Goal: Information Seeking & Learning: Learn about a topic

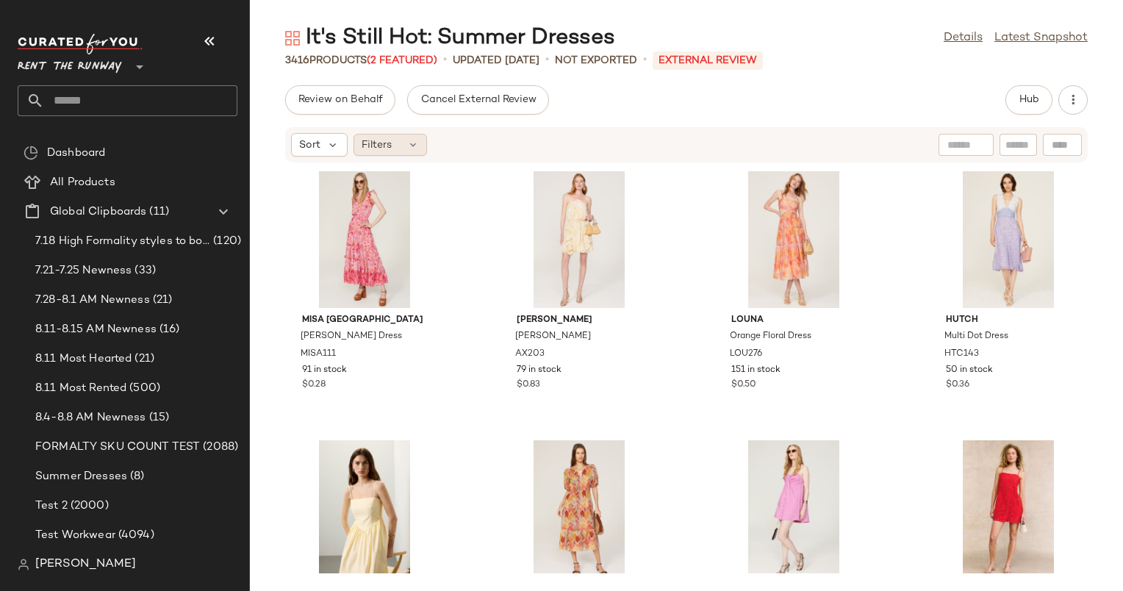
click at [387, 150] on span "Filters" at bounding box center [377, 144] width 30 height 15
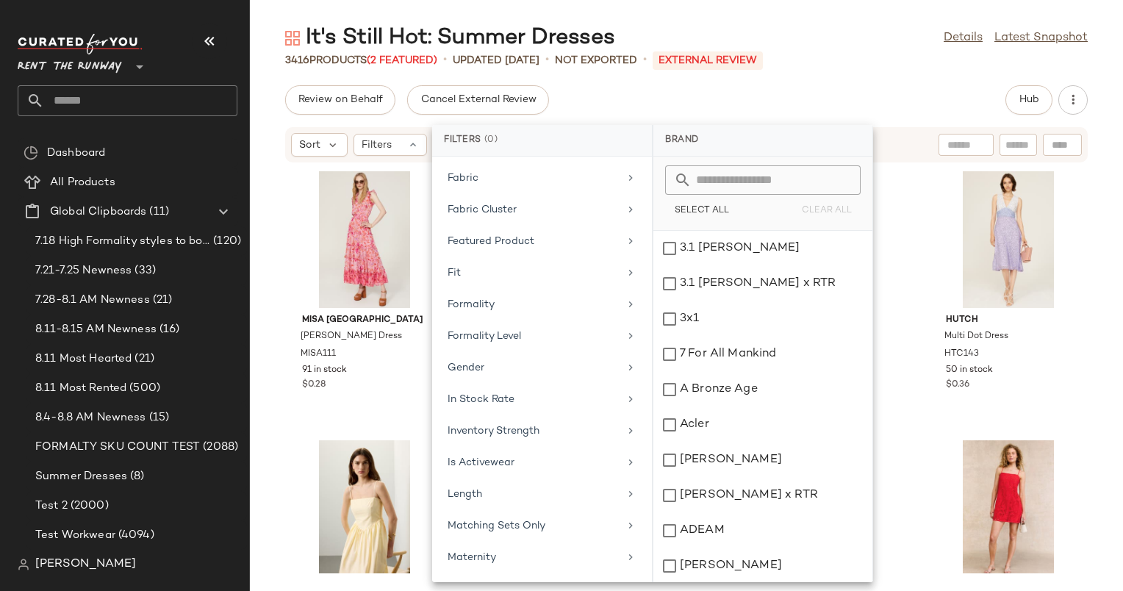
scroll to position [597, 0]
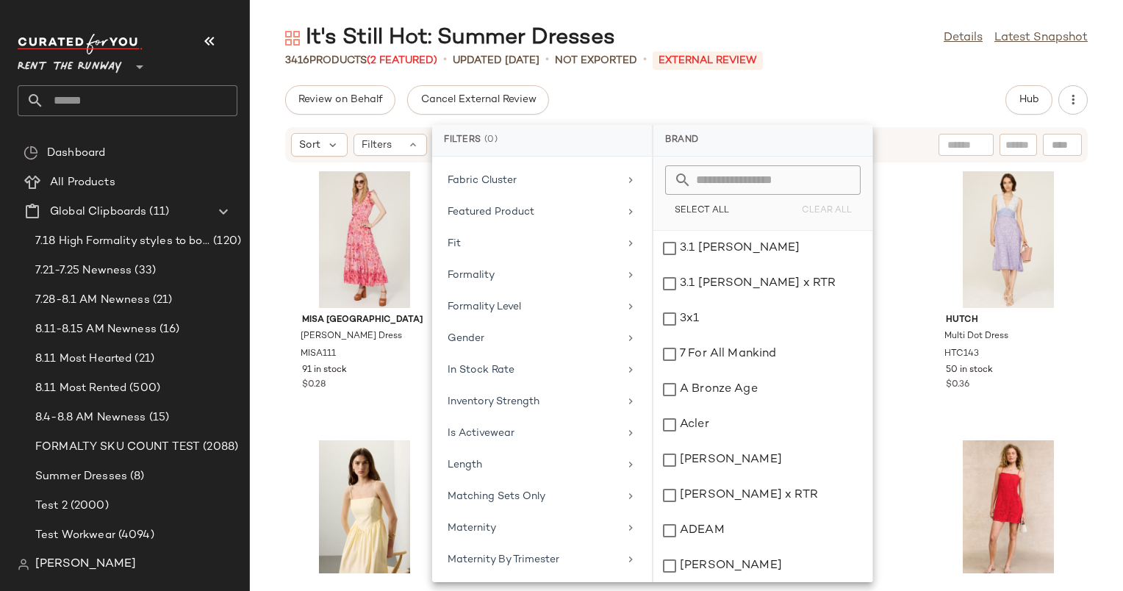
click at [563, 253] on div "Brand Category Active Unit Count Actual Price Add On Type AI Embeddings Availab…" at bounding box center [542, 370] width 220 height 426
click at [563, 268] on div "Formality" at bounding box center [533, 275] width 171 height 15
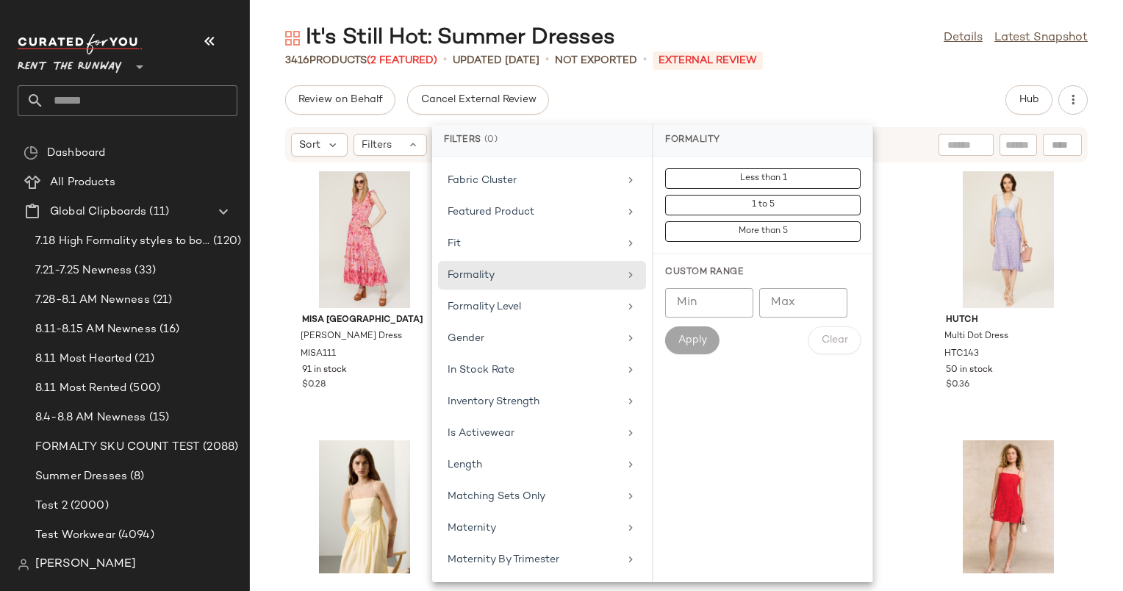
click at [694, 294] on input "Min" at bounding box center [709, 302] width 88 height 29
type input "*"
click at [797, 305] on input "Max" at bounding box center [803, 302] width 88 height 29
type input "*"
click at [691, 340] on span "Apply" at bounding box center [692, 341] width 29 height 12
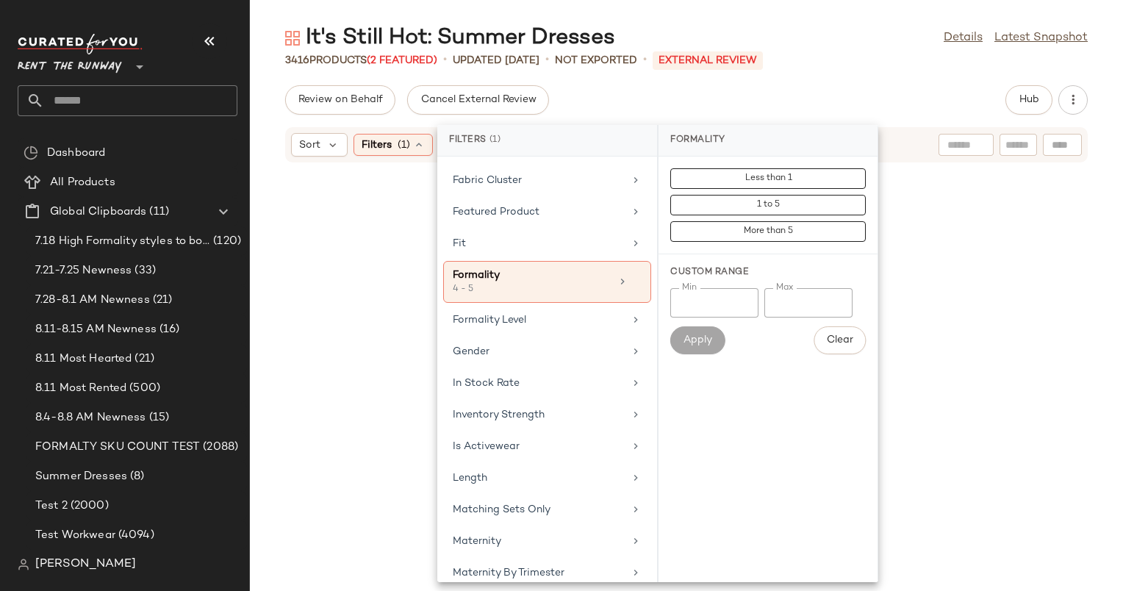
click at [900, 102] on div "Review on Behalf Cancel External Review Hub" at bounding box center [686, 99] width 803 height 29
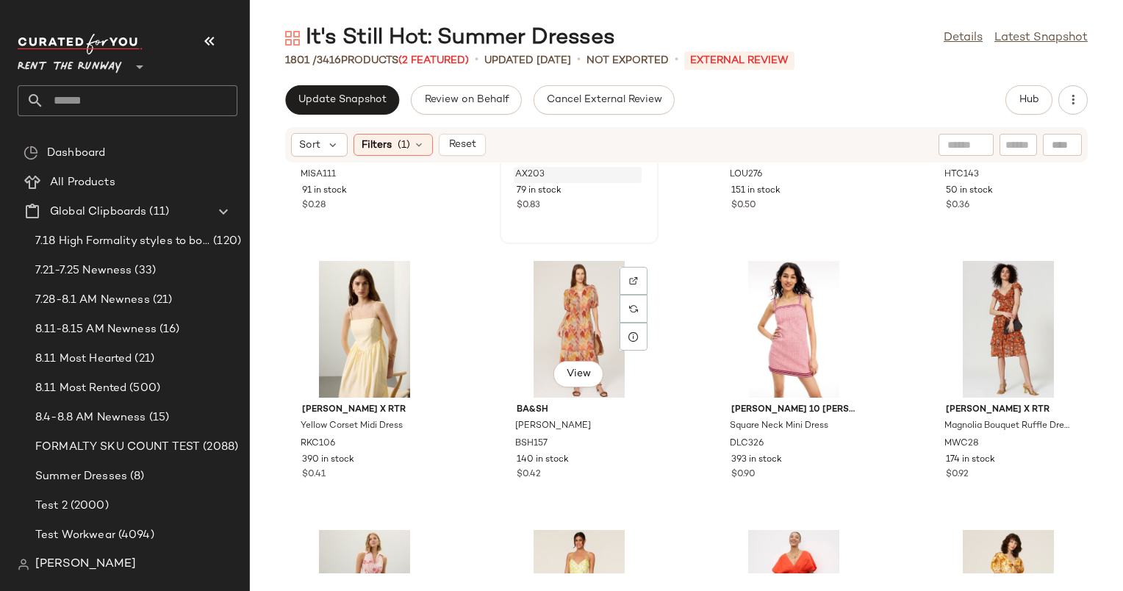
scroll to position [181, 0]
click at [398, 149] on span "(1)" at bounding box center [404, 144] width 12 height 15
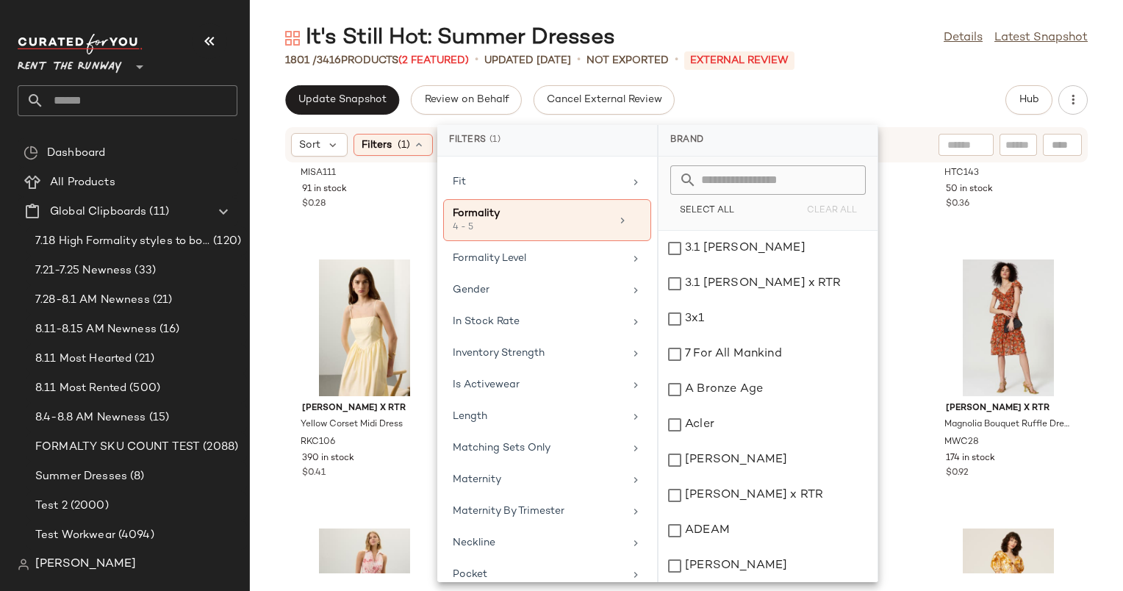
scroll to position [681, 0]
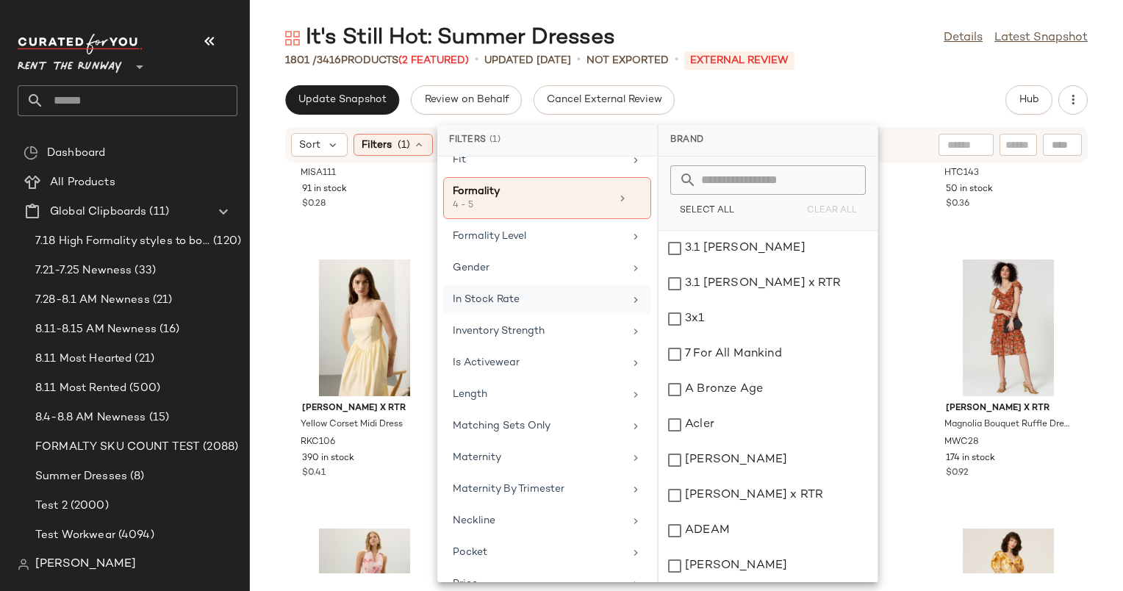
click at [544, 294] on div "In Stock Rate" at bounding box center [538, 299] width 171 height 15
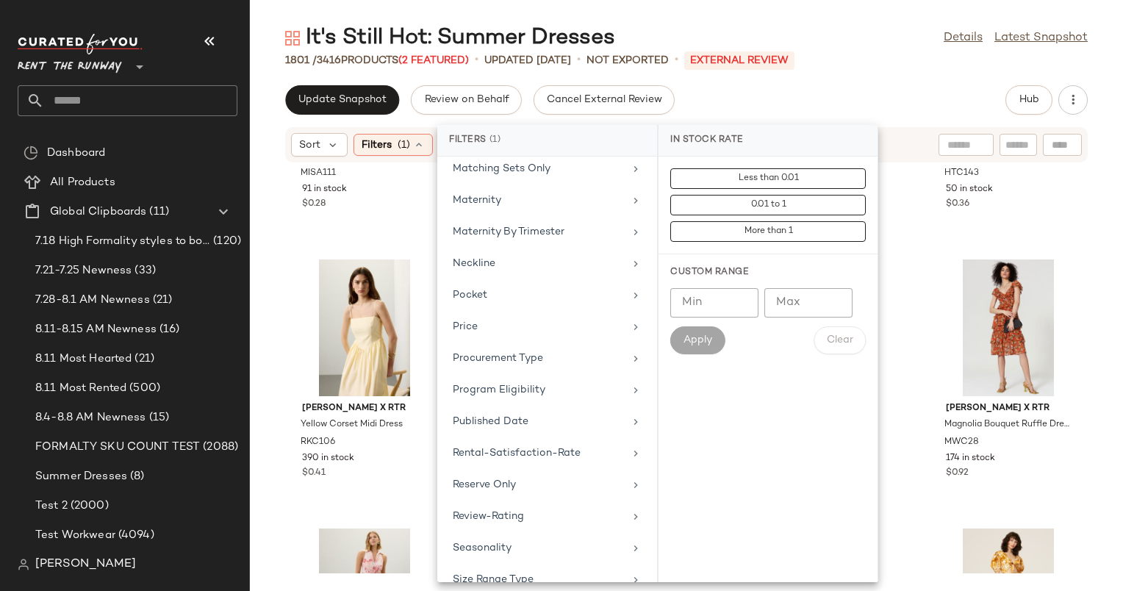
scroll to position [960, 0]
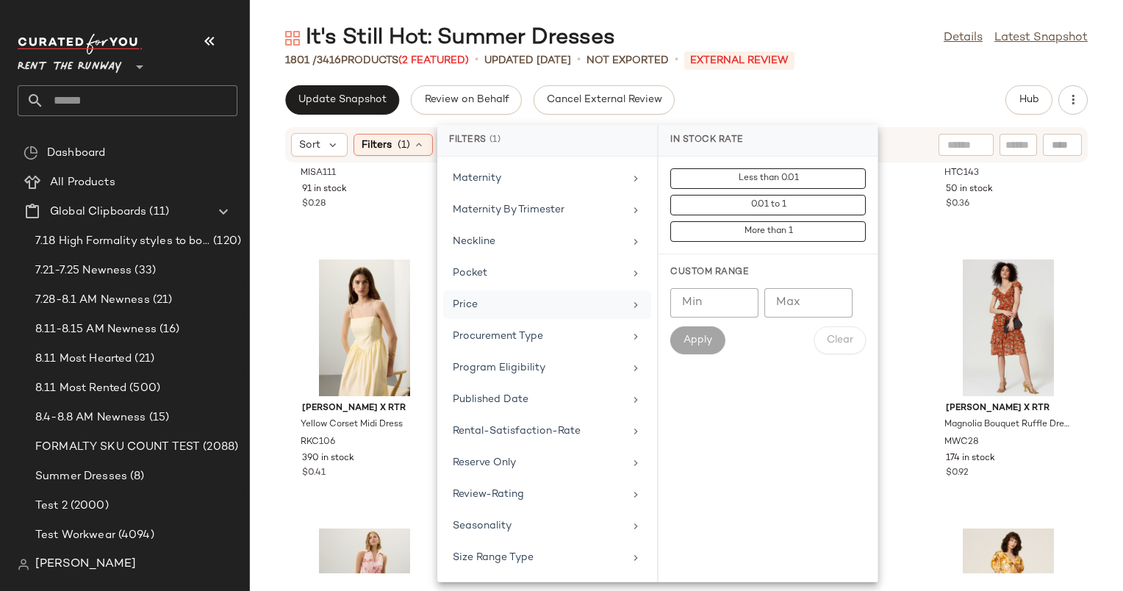
click at [562, 322] on div "Price" at bounding box center [547, 336] width 208 height 29
click at [691, 294] on input "Min" at bounding box center [714, 302] width 88 height 29
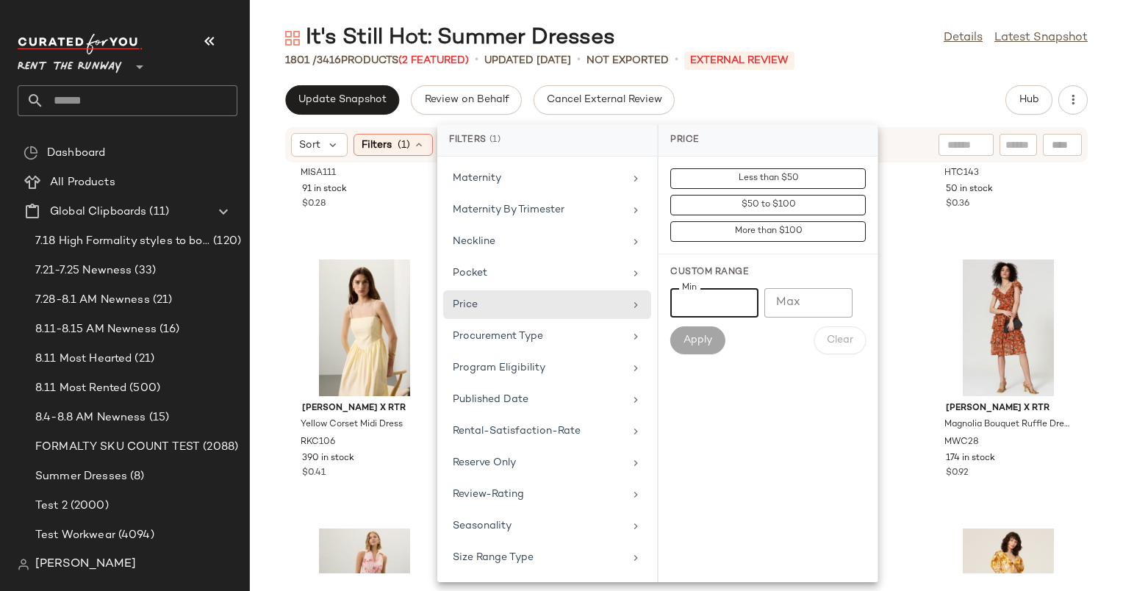
click at [853, 95] on div "Update Snapshot Review on Behalf Cancel External Review Hub" at bounding box center [686, 99] width 803 height 29
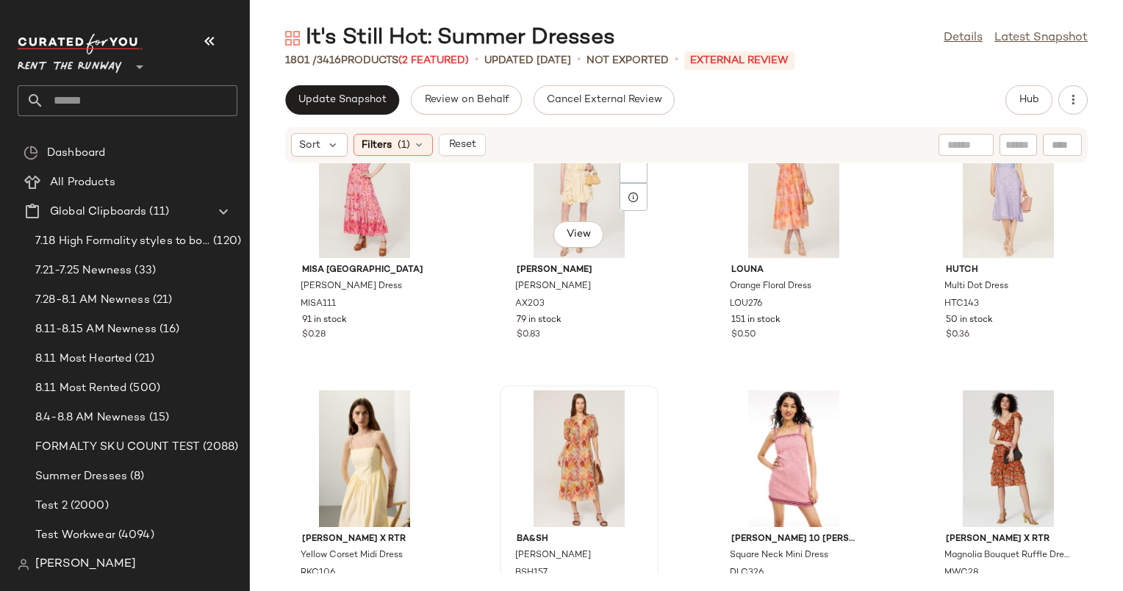
scroll to position [0, 0]
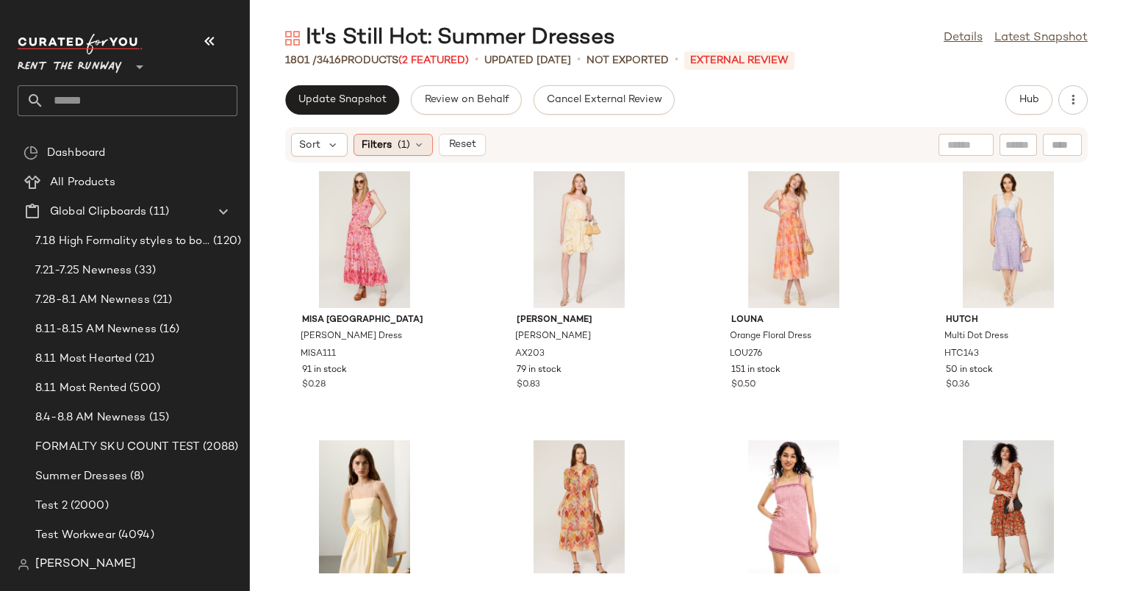
click at [396, 146] on div "Filters (1)" at bounding box center [393, 145] width 79 height 22
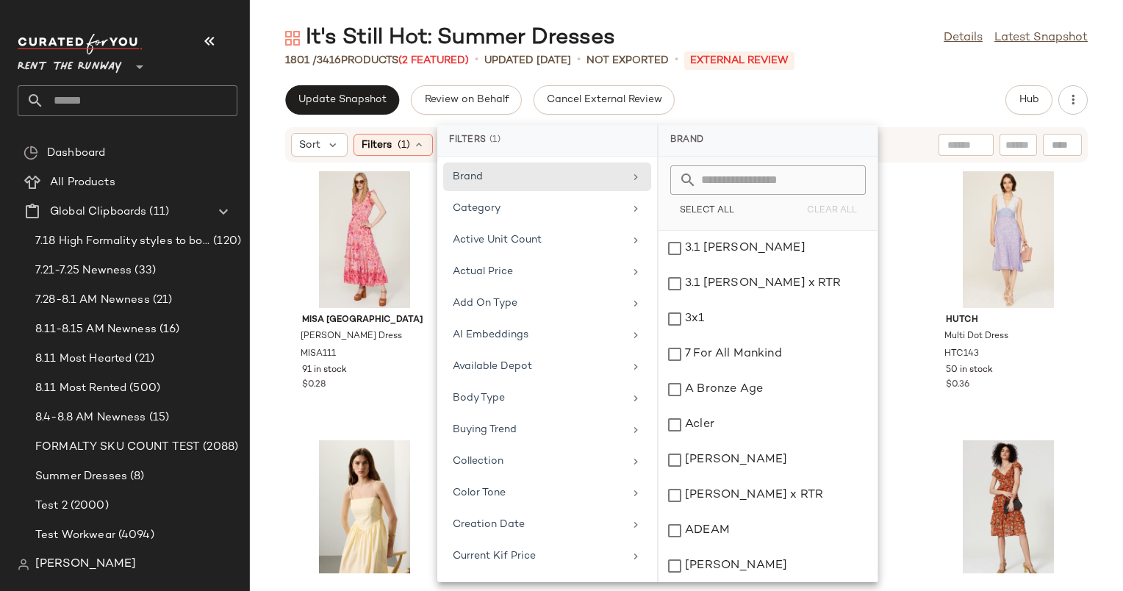
click at [776, 101] on div "Update Snapshot Review on Behalf Cancel External Review Hub" at bounding box center [686, 99] width 803 height 29
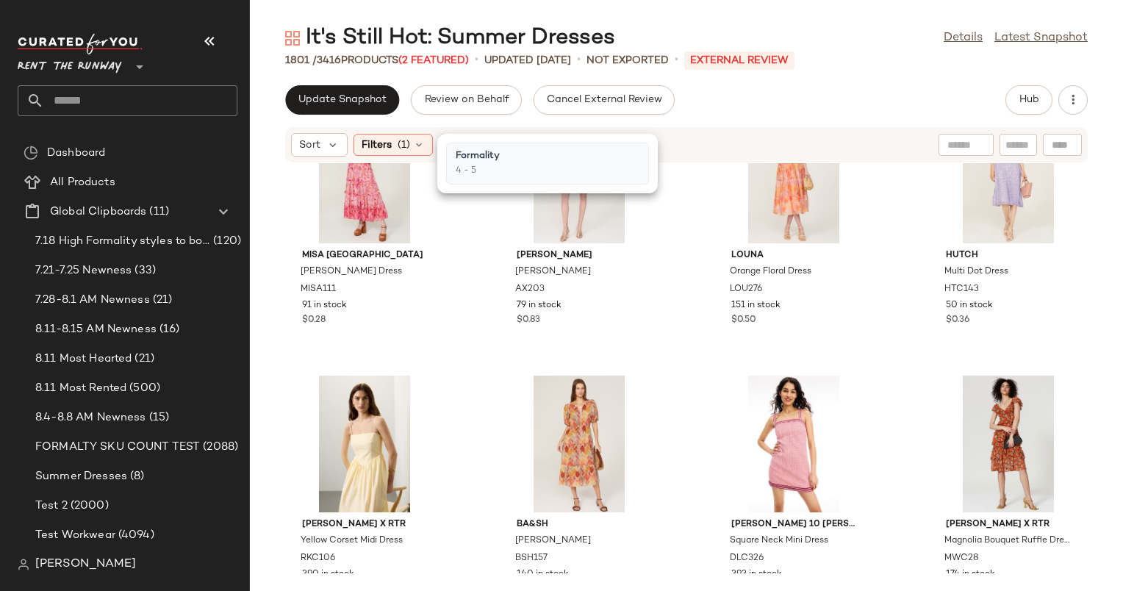
scroll to position [76, 0]
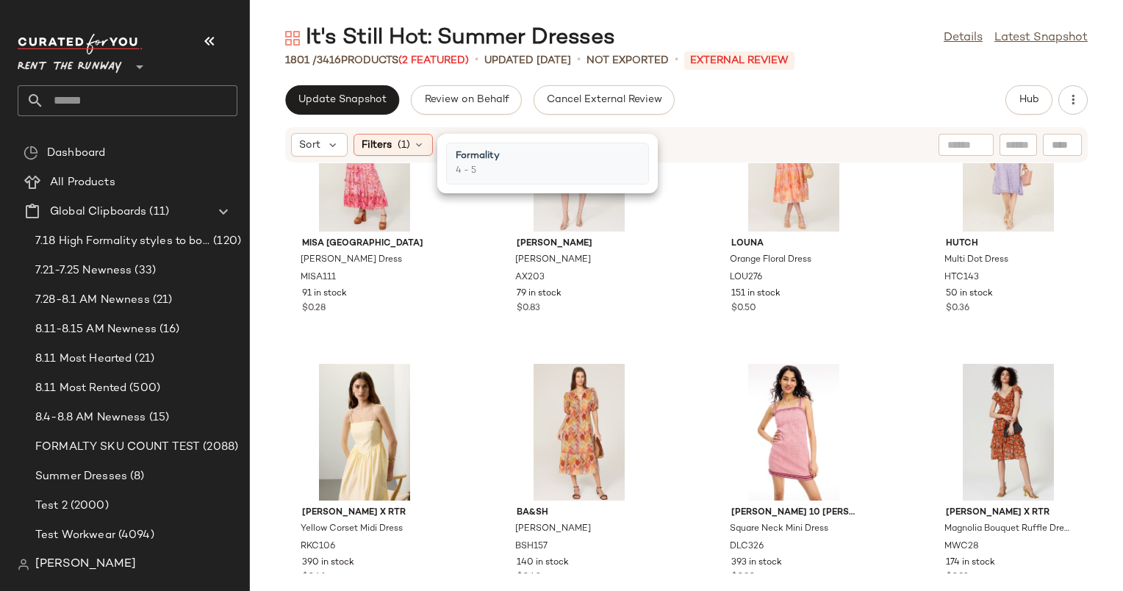
click at [745, 124] on div "Update Snapshot Review on Behalf Cancel External Review Hub Sort Filters (1) Re…" at bounding box center [686, 338] width 873 height 506
click at [400, 141] on span "(1)" at bounding box center [404, 144] width 12 height 15
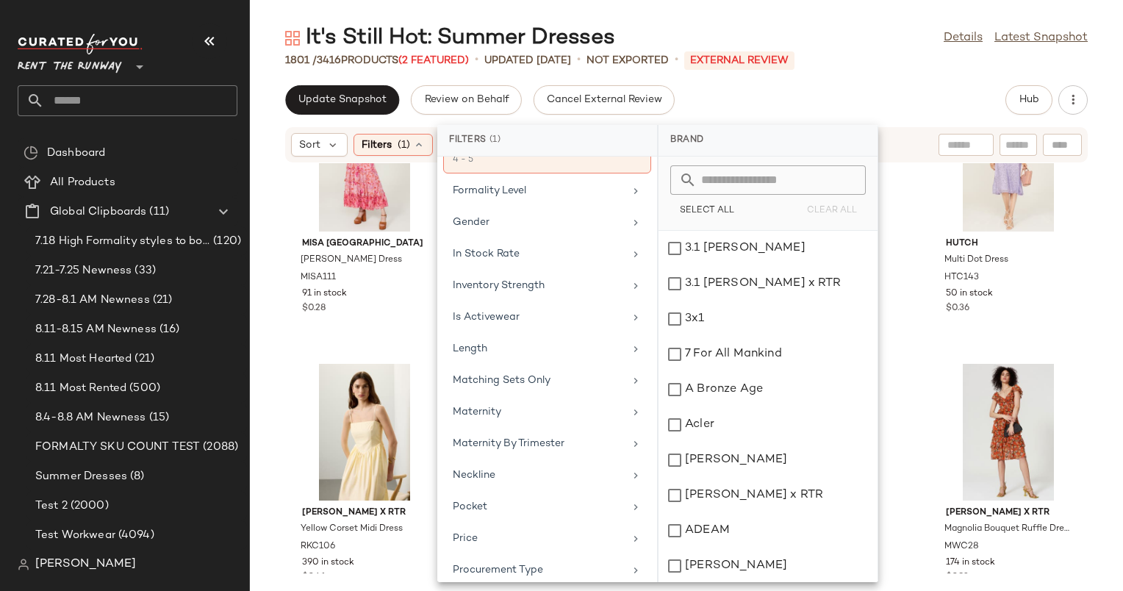
scroll to position [1227, 0]
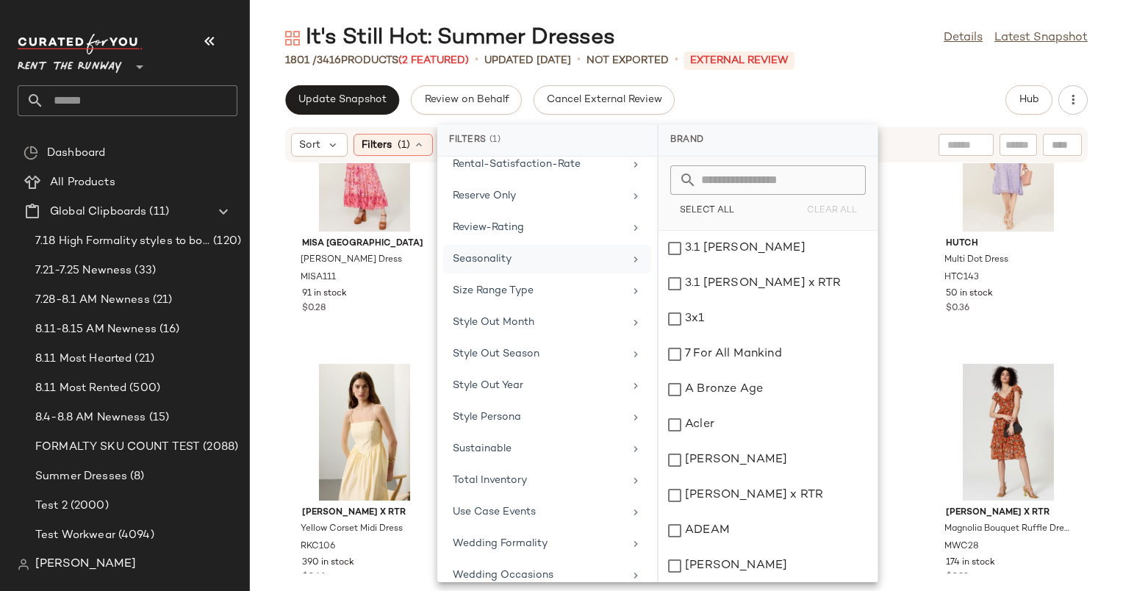
click at [556, 253] on div "Seasonality" at bounding box center [538, 258] width 171 height 15
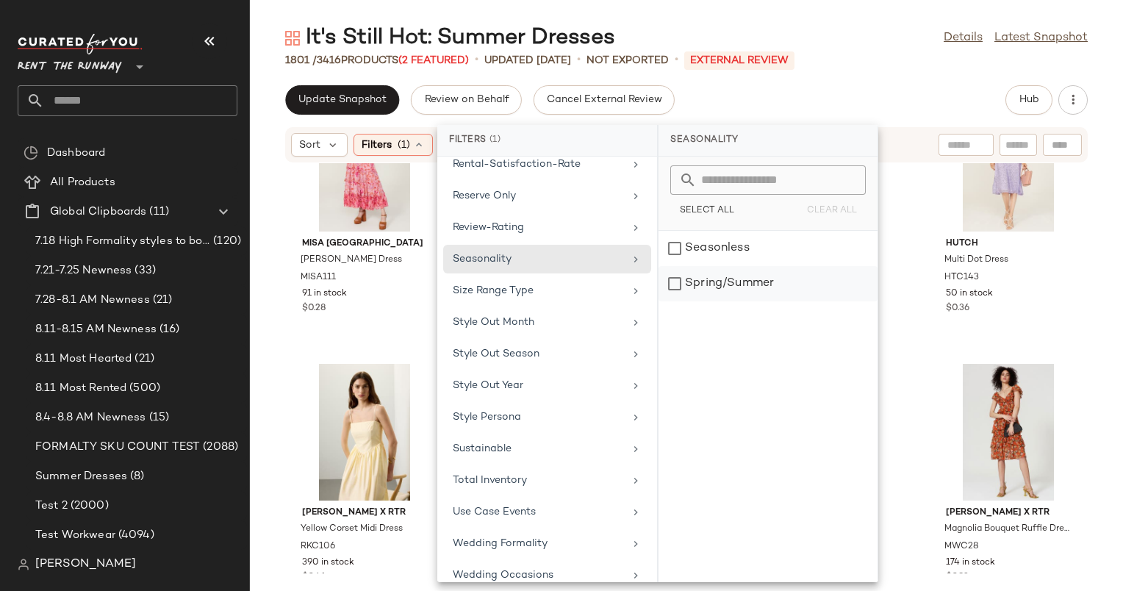
click at [717, 282] on div "Spring/Summer" at bounding box center [768, 283] width 219 height 35
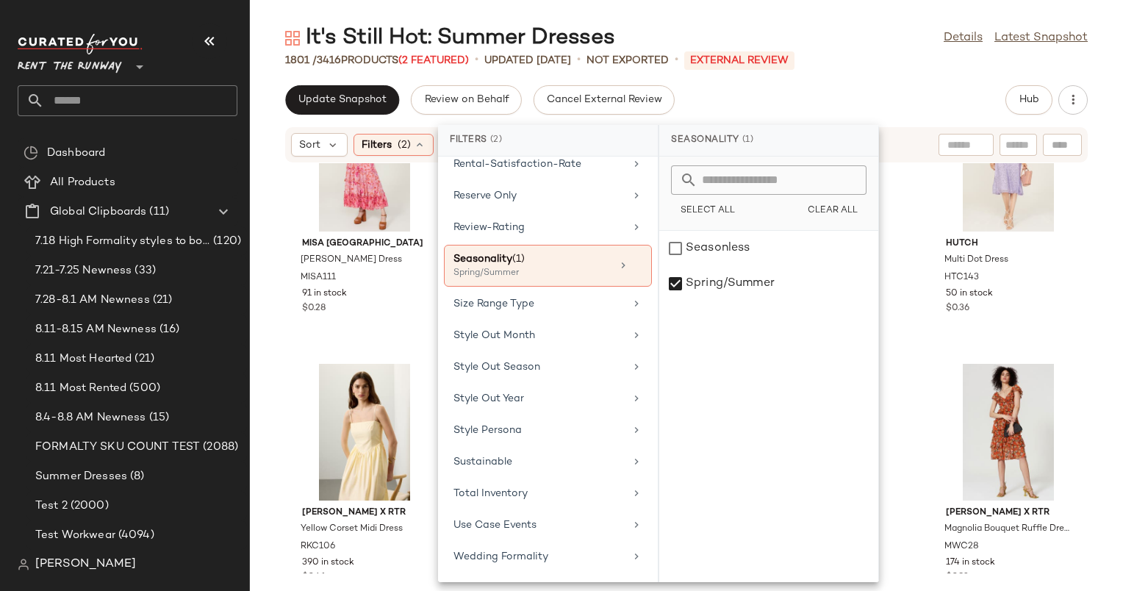
click at [939, 85] on div "Update Snapshot Review on Behalf Cancel External Review Hub" at bounding box center [686, 99] width 803 height 29
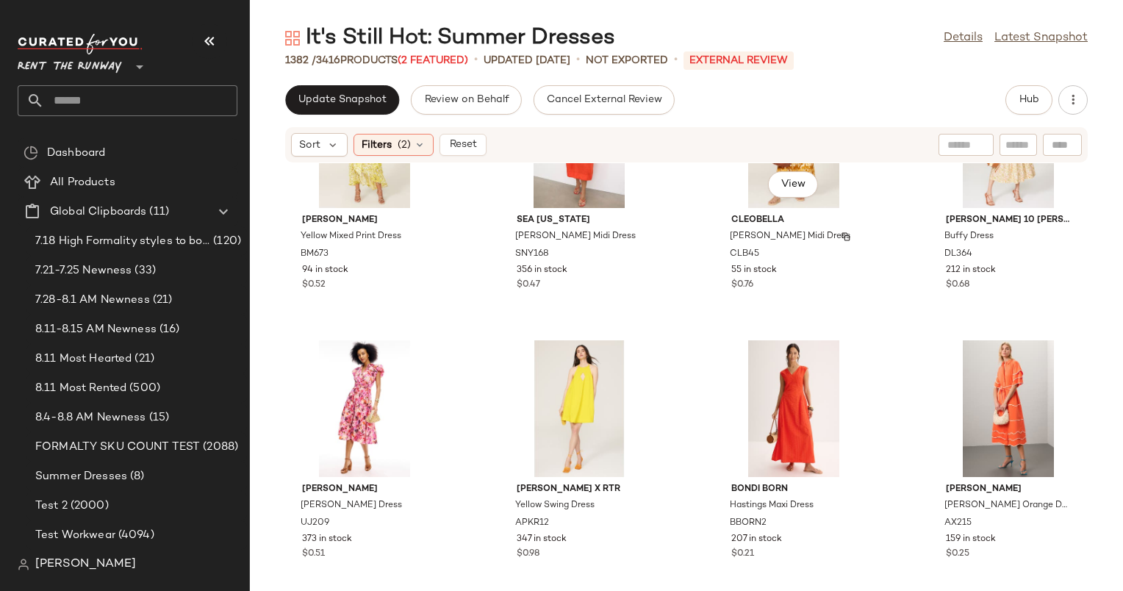
scroll to position [650, 0]
click at [410, 146] on div "Filters (2)" at bounding box center [394, 145] width 80 height 22
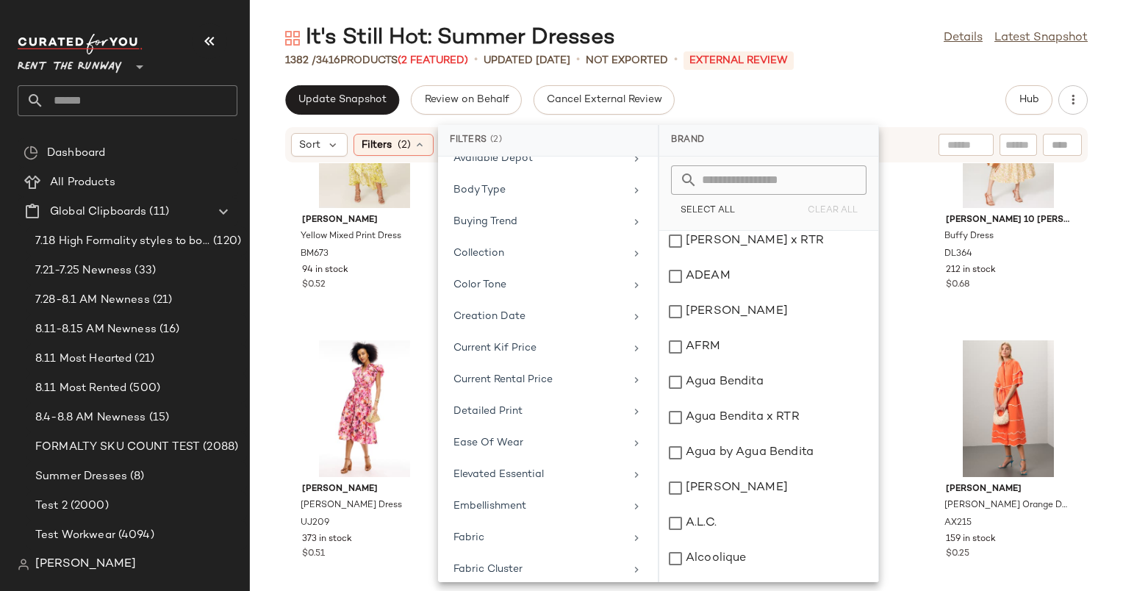
scroll to position [541, 0]
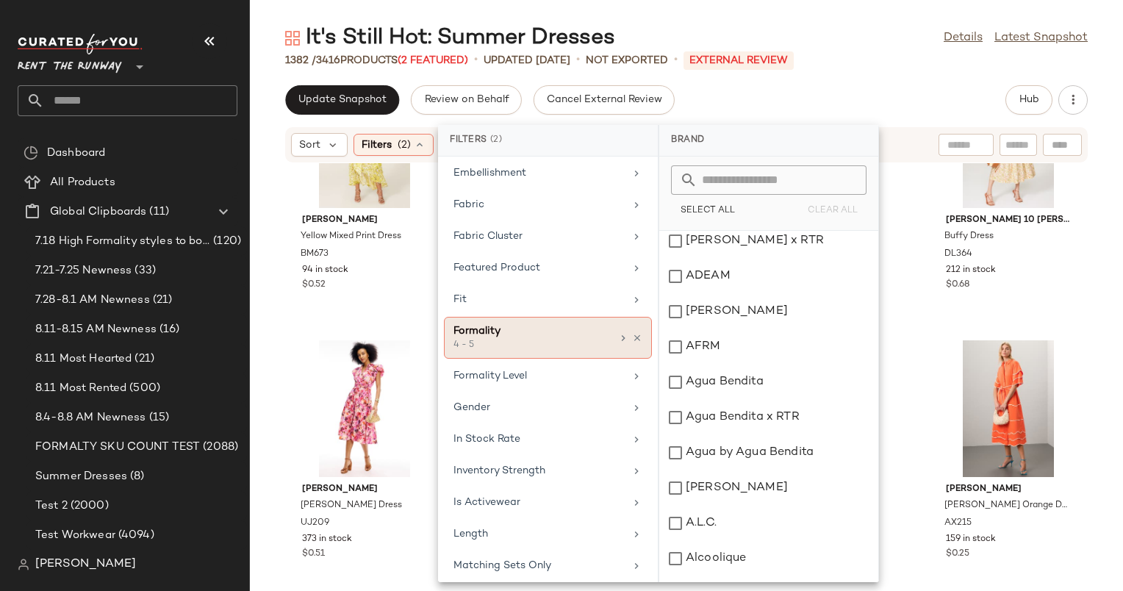
click at [548, 330] on div "Formality" at bounding box center [533, 330] width 158 height 15
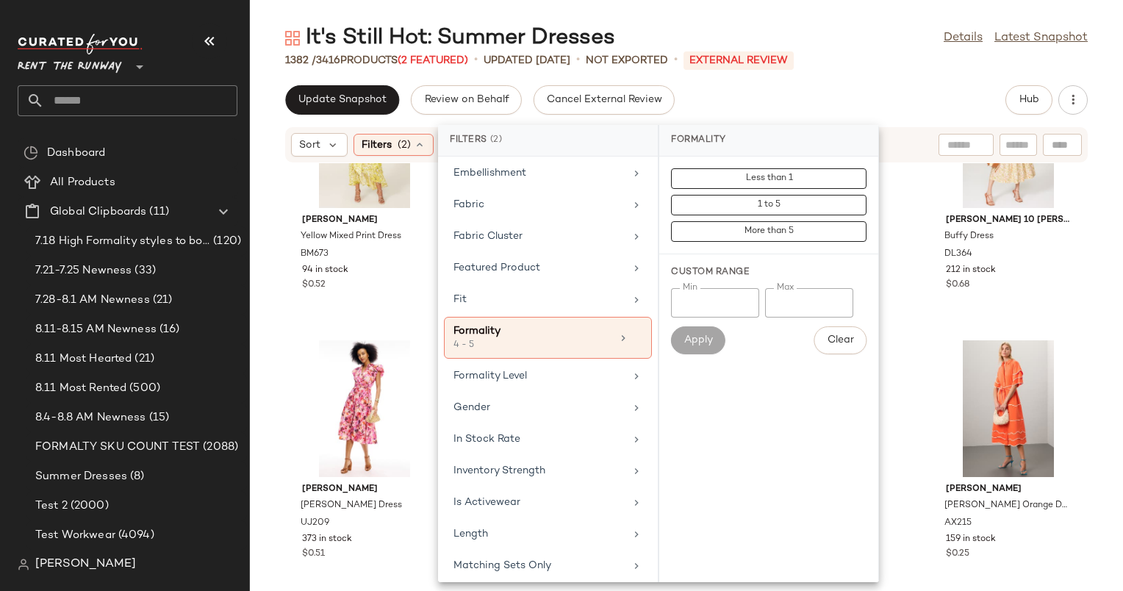
click at [714, 326] on div "Apply" at bounding box center [698, 340] width 54 height 28
click at [713, 316] on input "*" at bounding box center [715, 302] width 88 height 29
type input "*"
click at [790, 306] on input "*" at bounding box center [809, 302] width 88 height 29
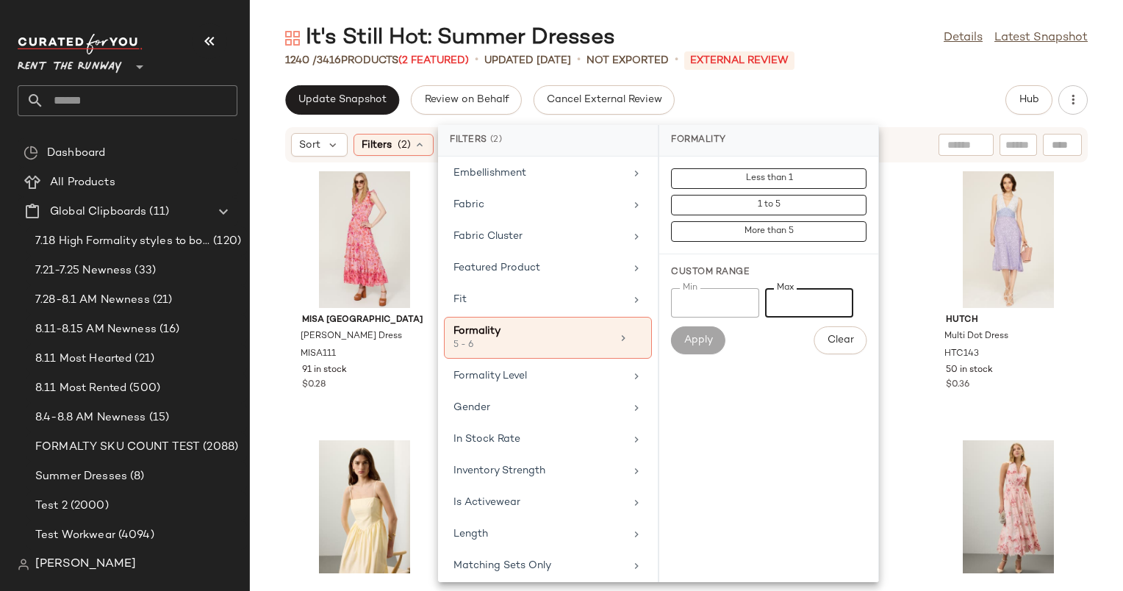
type input "*"
click at [862, 73] on div "It's Still Hot: Summer Dresses Details Latest Snapshot 1240 / 3416 Products (2 …" at bounding box center [686, 308] width 873 height 568
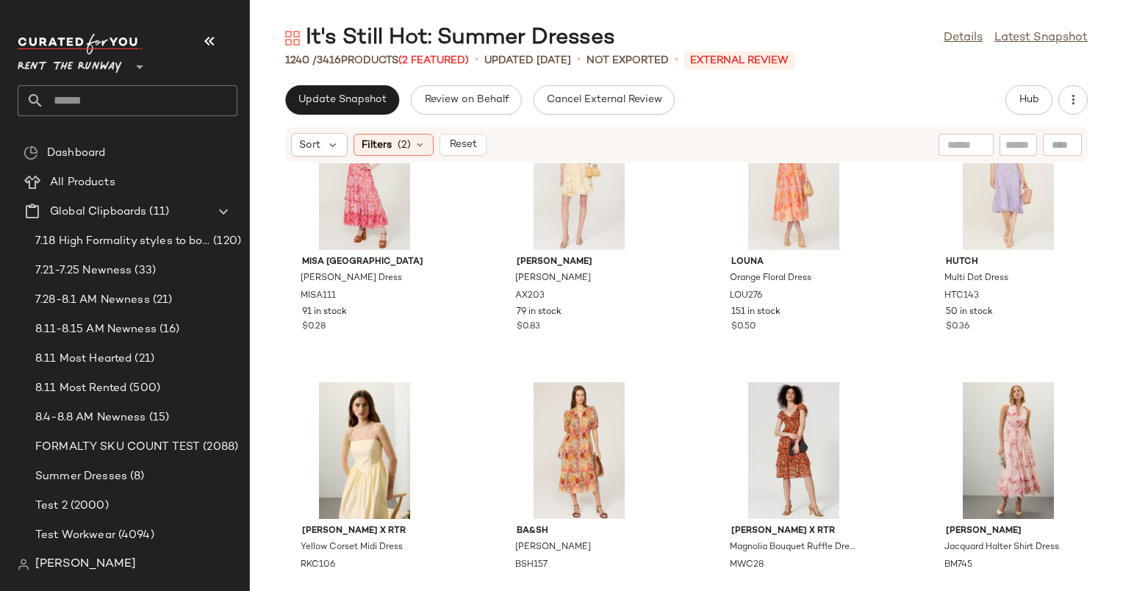
scroll to position [74, 0]
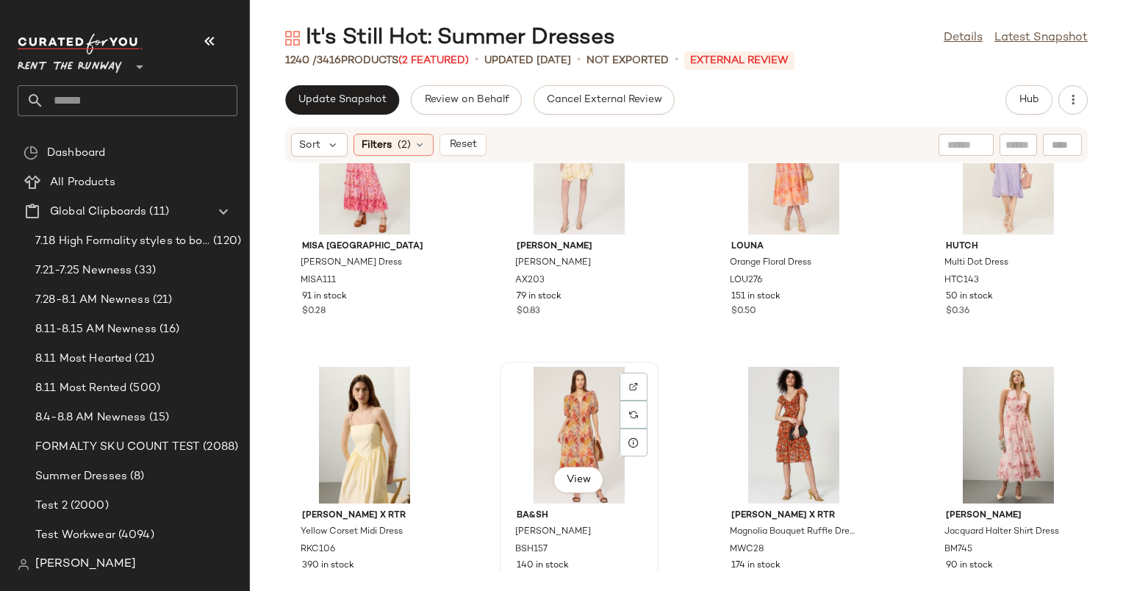
click at [576, 403] on div "View" at bounding box center [579, 435] width 149 height 137
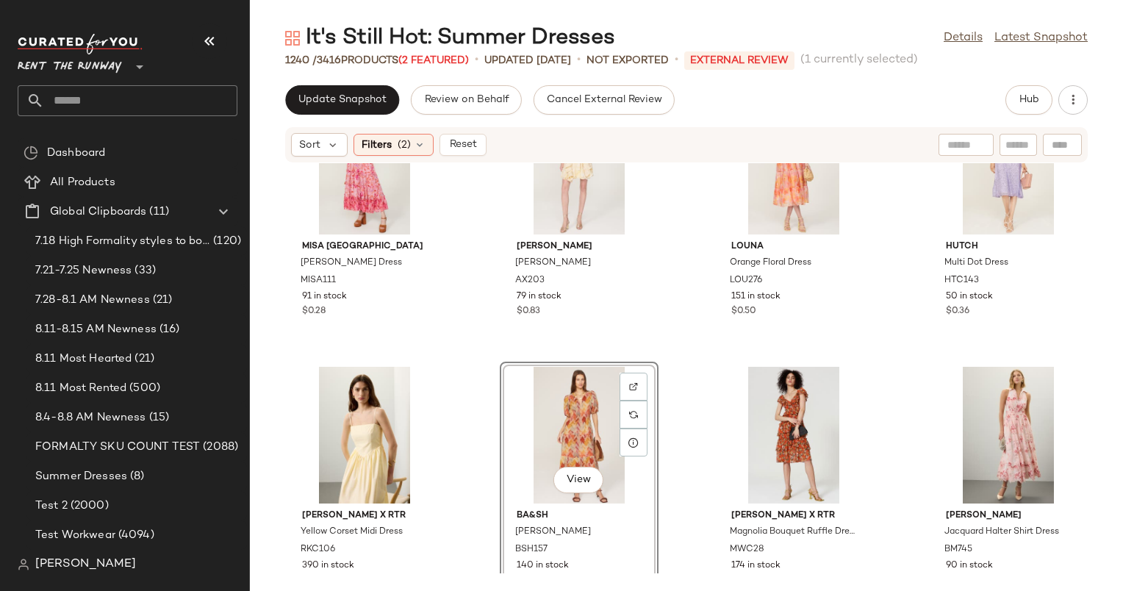
scroll to position [7, 0]
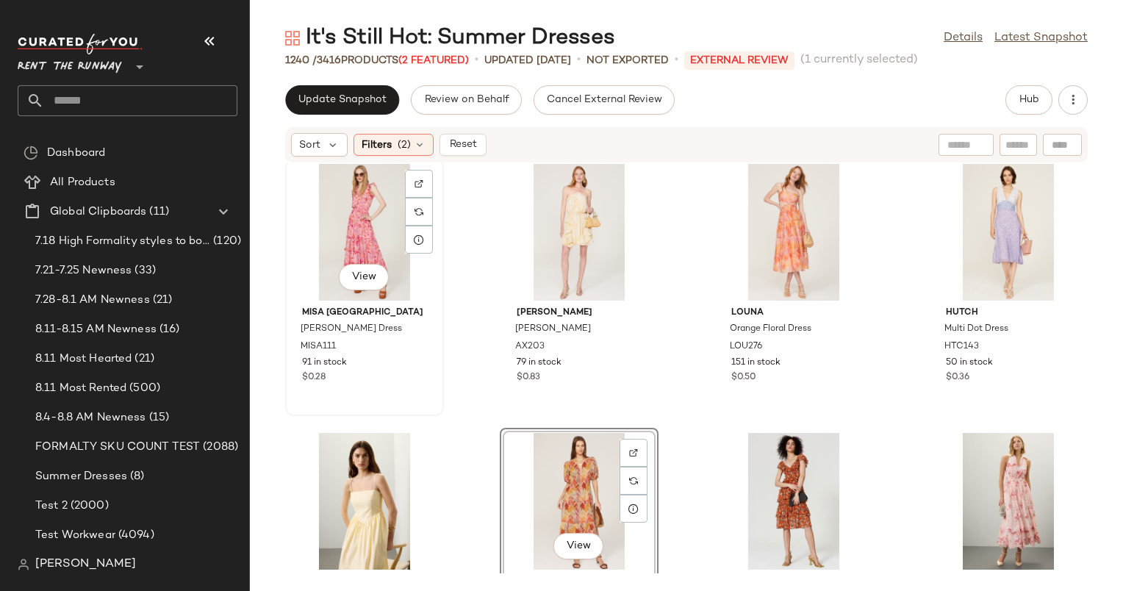
click at [365, 215] on div "View" at bounding box center [364, 232] width 149 height 137
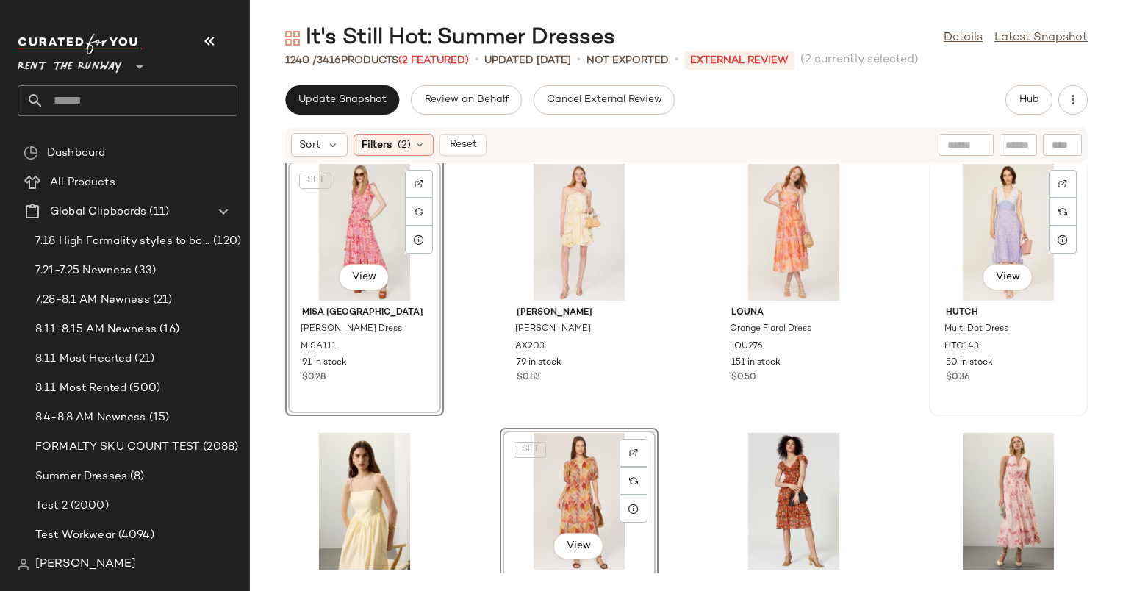
click at [976, 210] on div "View" at bounding box center [1008, 232] width 149 height 137
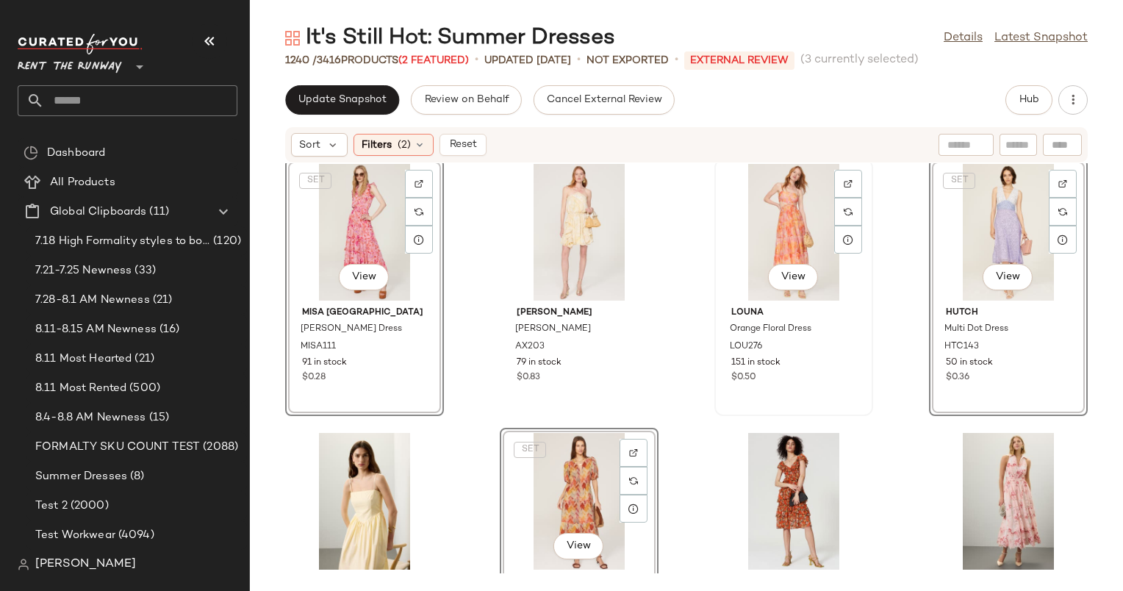
click at [780, 185] on div "View" at bounding box center [794, 232] width 149 height 137
click at [780, 185] on div "SET View" at bounding box center [794, 232] width 149 height 137
click at [813, 435] on div "View" at bounding box center [794, 501] width 149 height 137
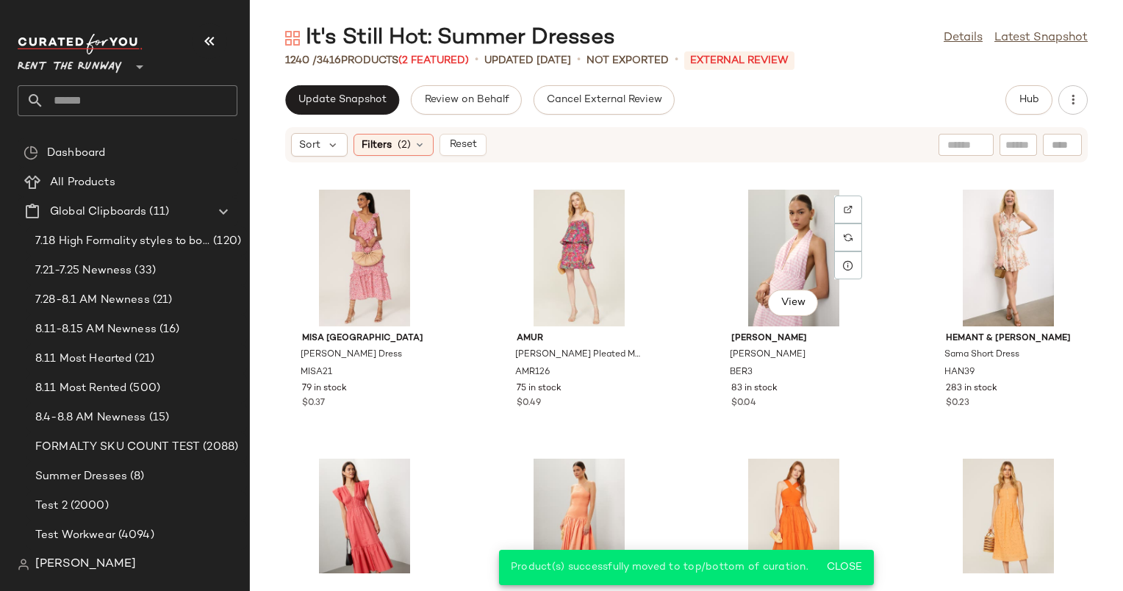
scroll to position [1626, 0]
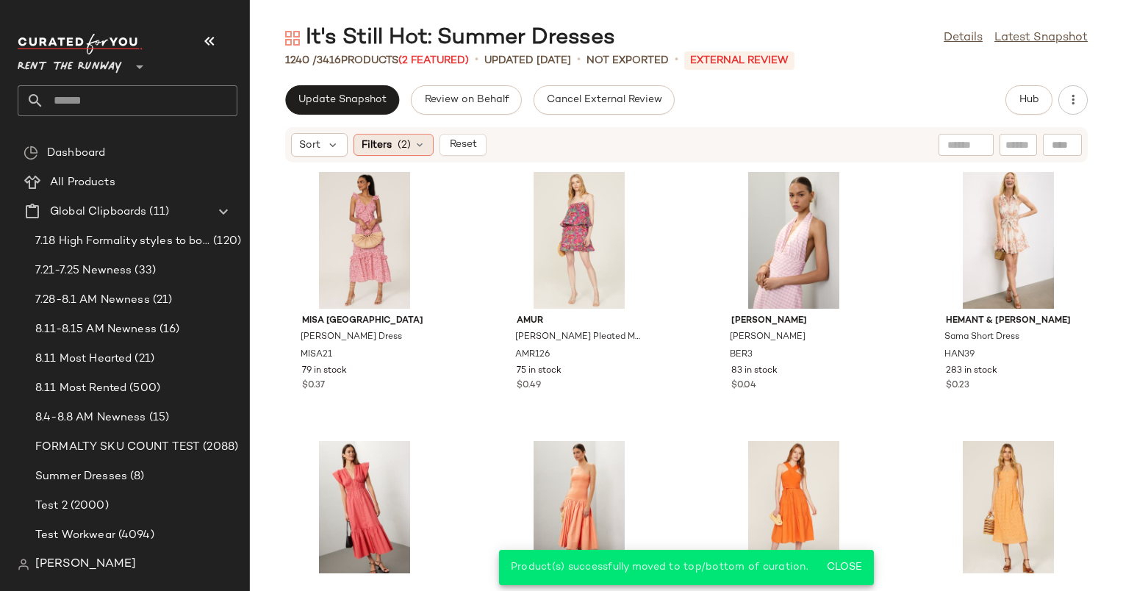
click at [402, 152] on span "(2)" at bounding box center [404, 144] width 13 height 15
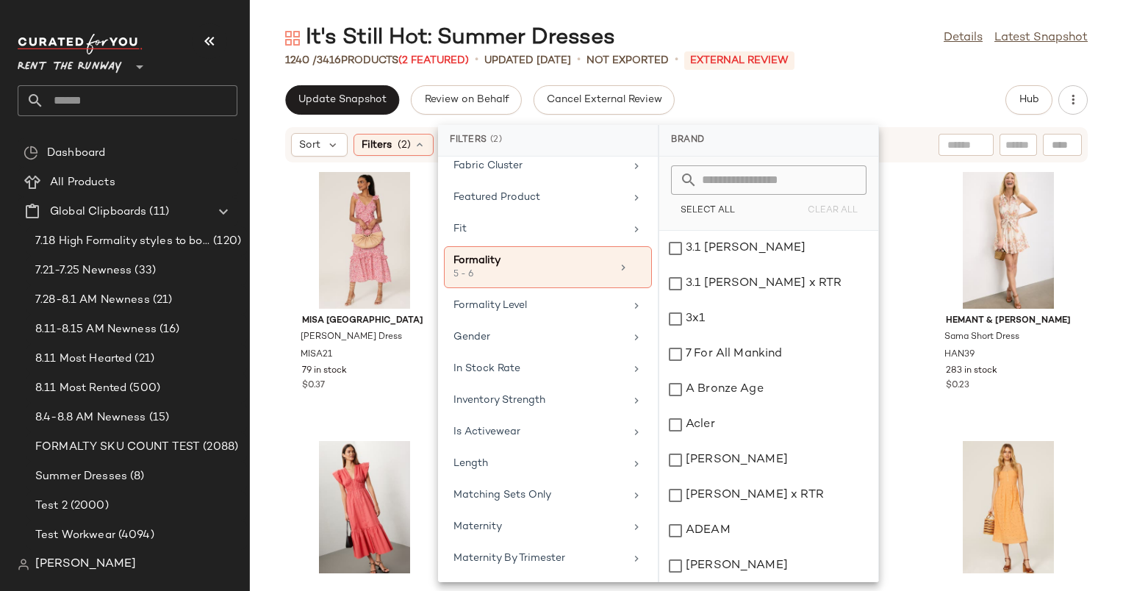
scroll to position [611, 0]
click at [565, 254] on div "Formality" at bounding box center [533, 261] width 158 height 15
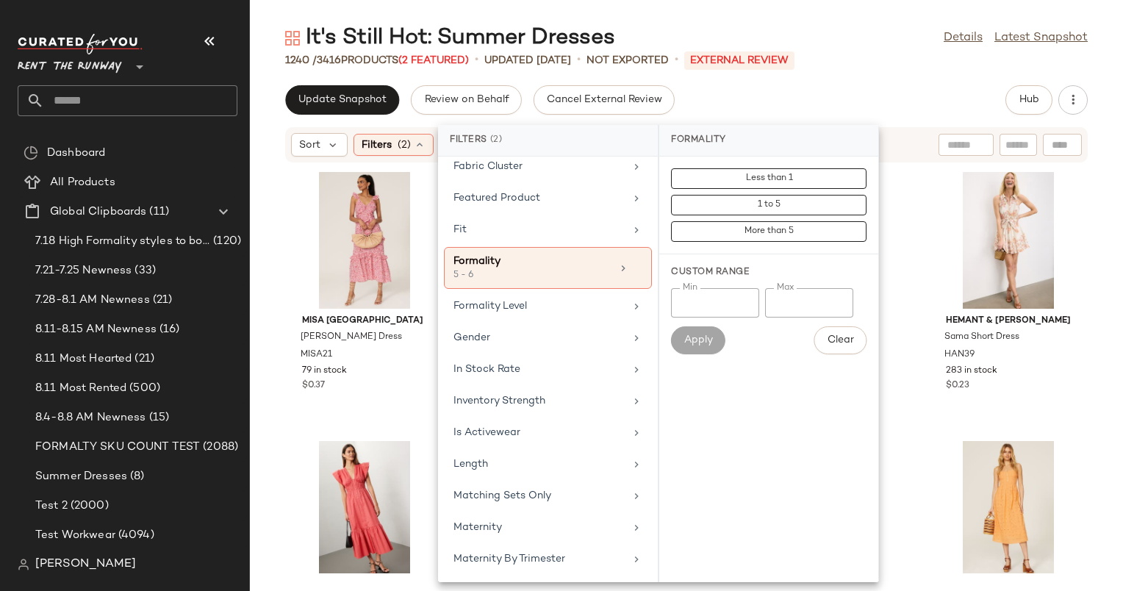
click at [703, 298] on input "*" at bounding box center [715, 302] width 88 height 29
click at [755, 309] on input "*" at bounding box center [715, 302] width 88 height 29
type input "*"
click at [786, 302] on input "*" at bounding box center [809, 302] width 88 height 29
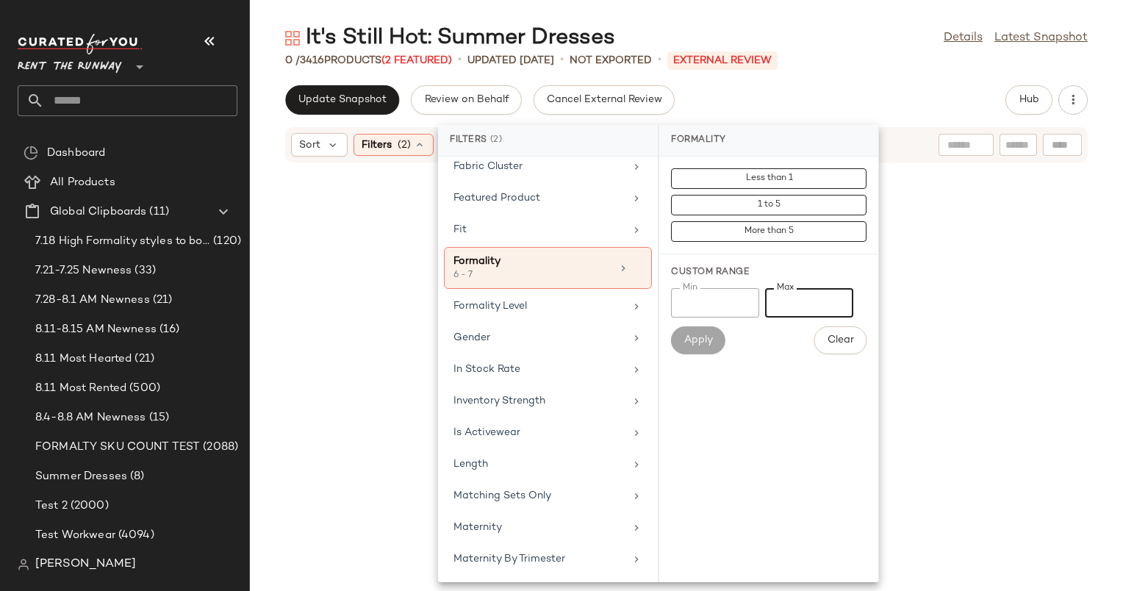
type input "*"
click at [918, 121] on div "Update Snapshot Review on Behalf Cancel External Review Hub Sort Filters (2) Re…" at bounding box center [686, 338] width 873 height 506
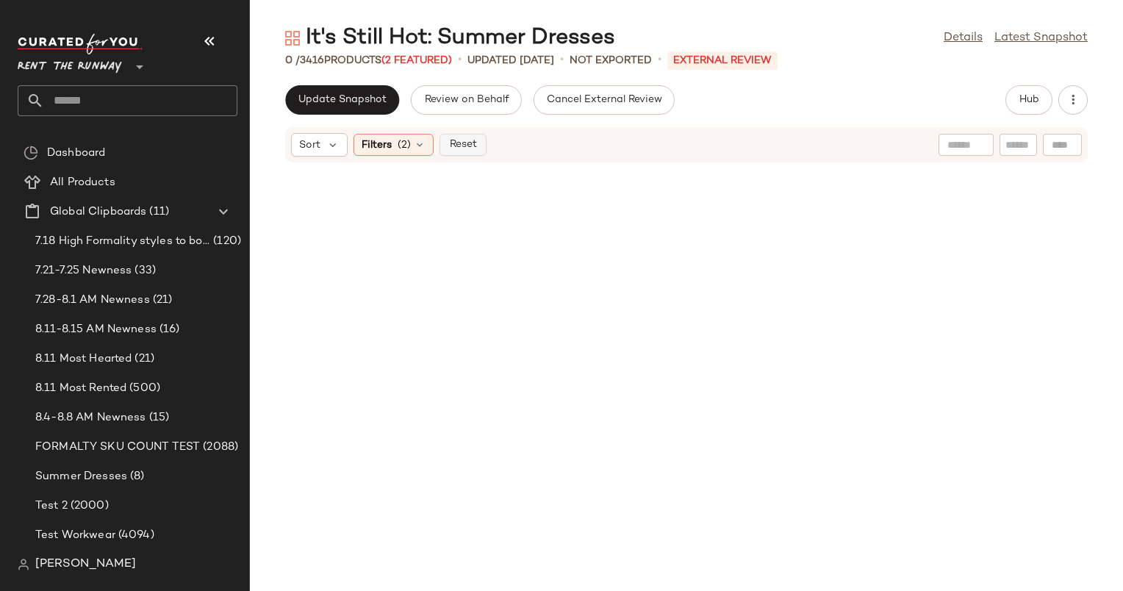
click at [480, 143] on button "Reset" at bounding box center [463, 145] width 47 height 22
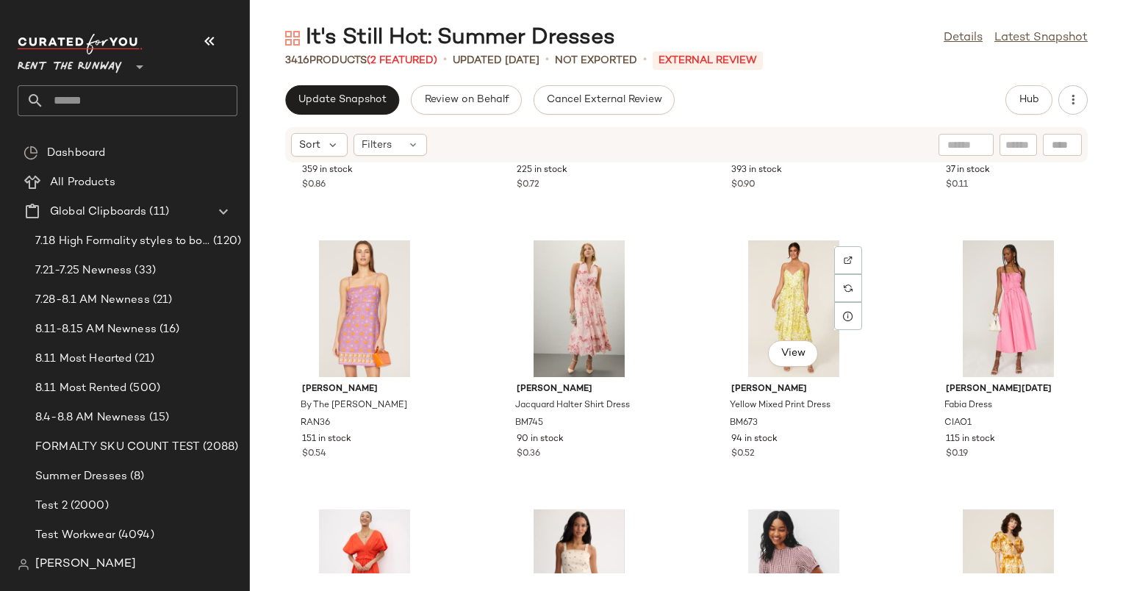
scroll to position [751, 0]
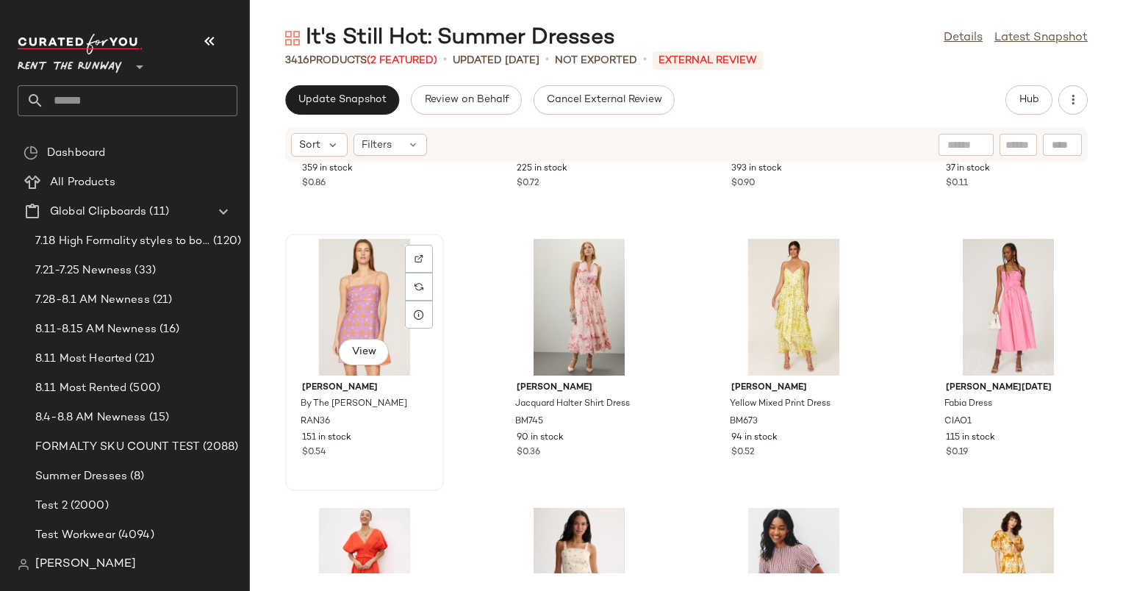
click at [366, 279] on div "View" at bounding box center [364, 307] width 149 height 137
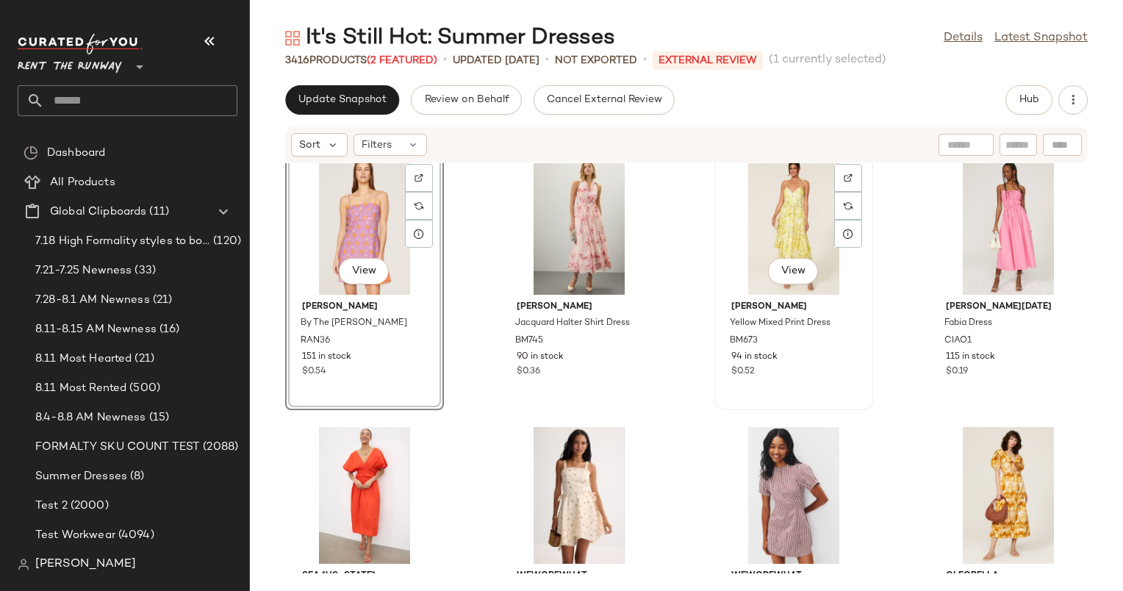
scroll to position [825, 0]
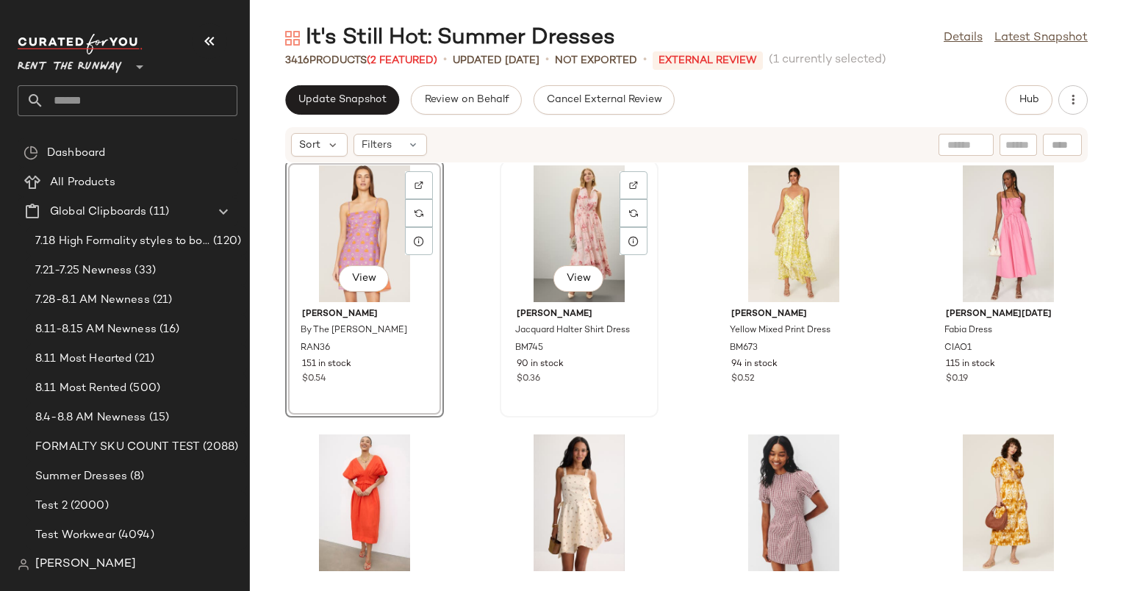
click at [573, 218] on div "View" at bounding box center [579, 233] width 149 height 137
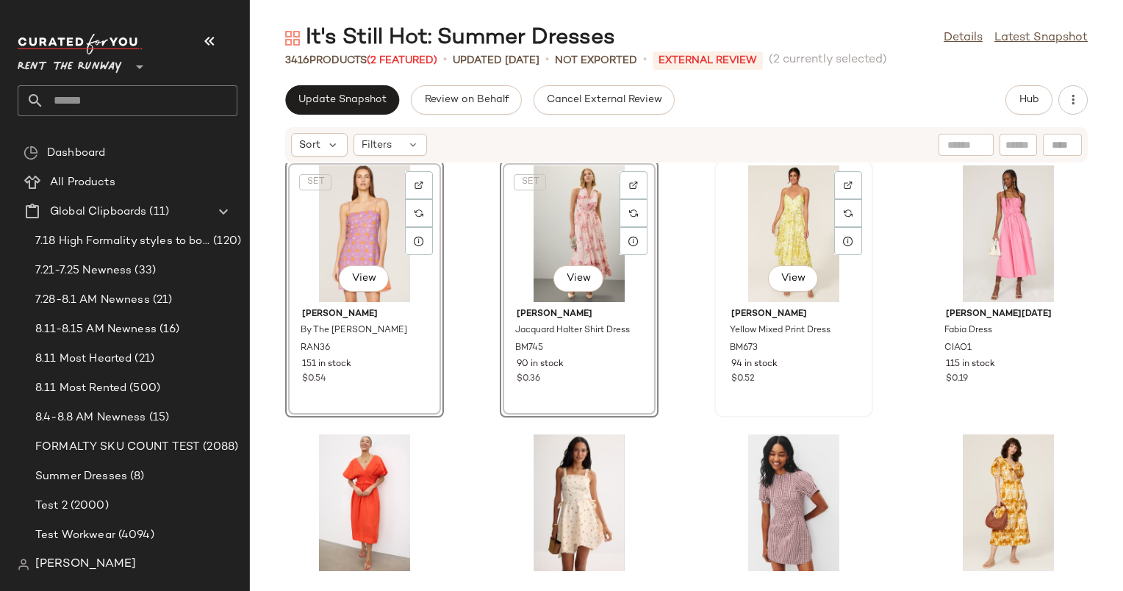
click at [794, 209] on div "View" at bounding box center [794, 233] width 149 height 137
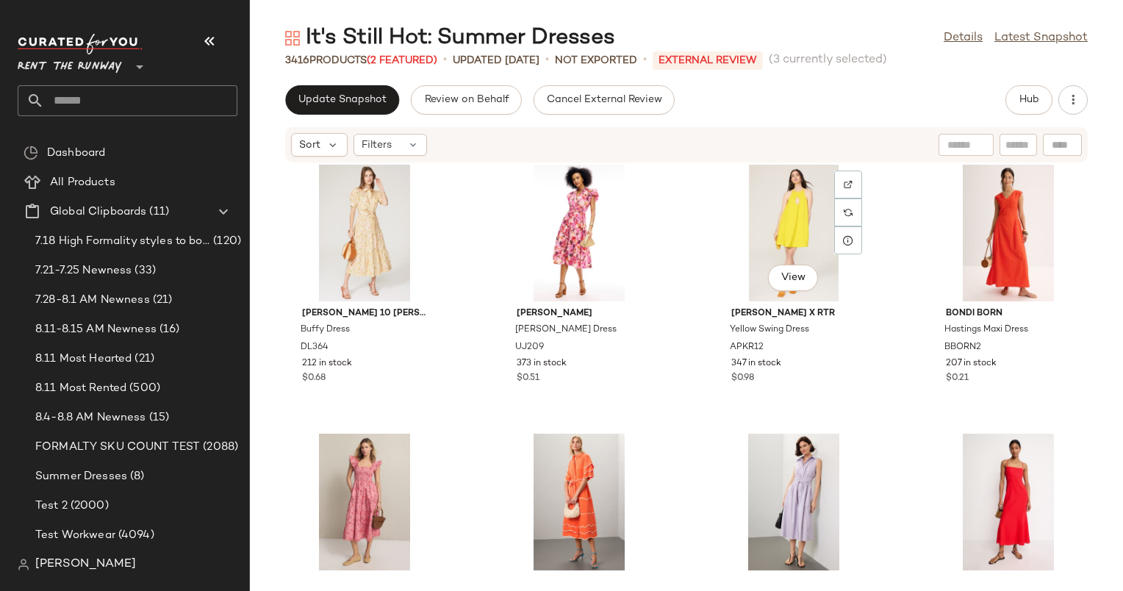
scroll to position [1381, 0]
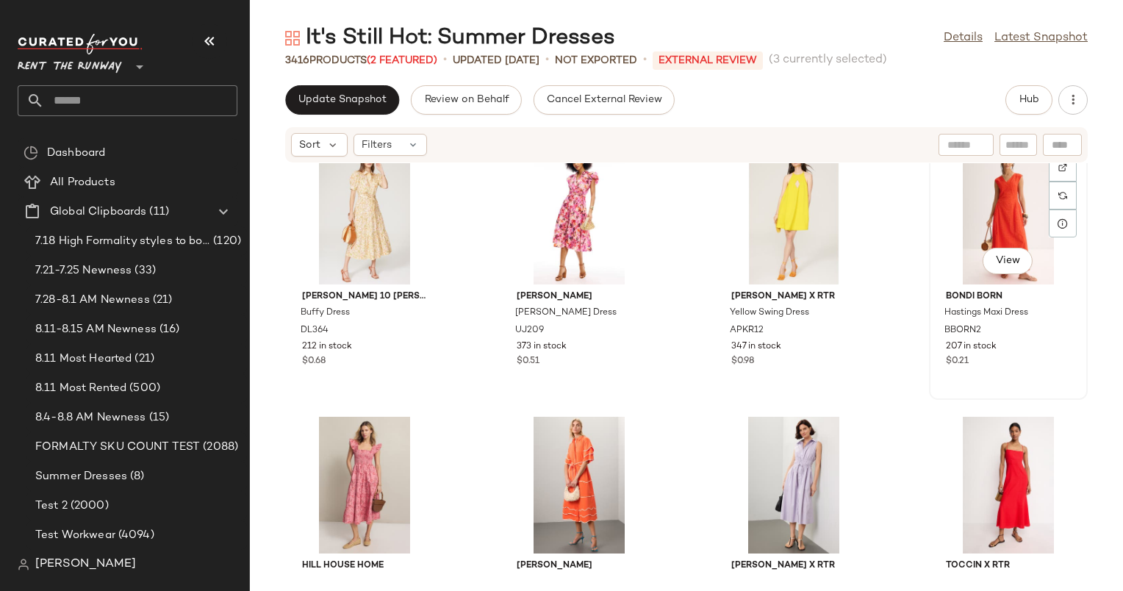
click at [995, 209] on div "View" at bounding box center [1008, 216] width 149 height 137
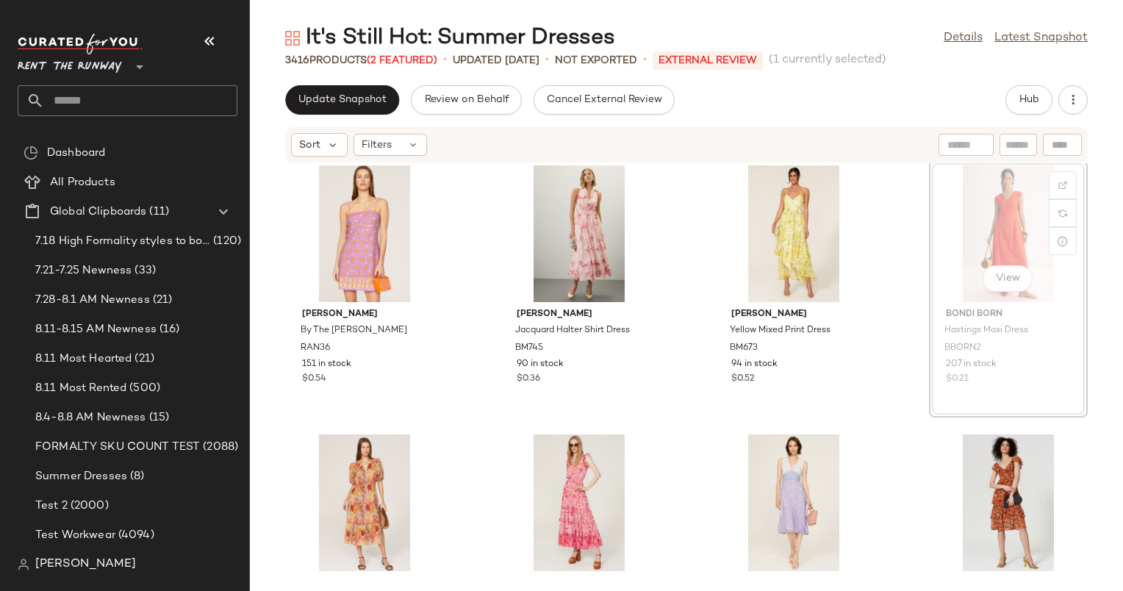
scroll to position [4, 0]
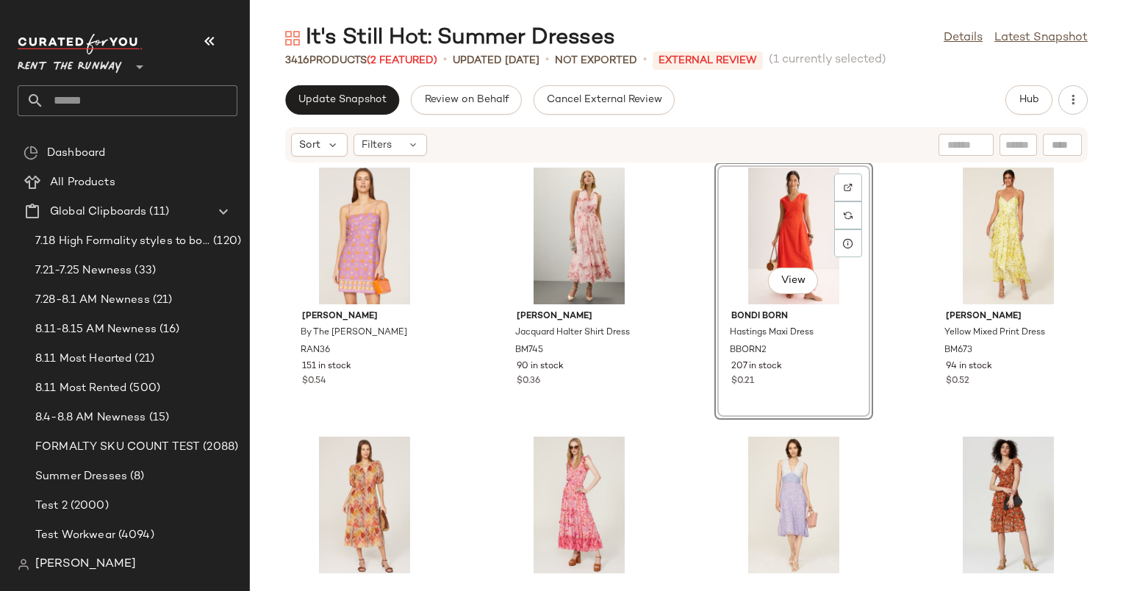
click at [720, 280] on div "View" at bounding box center [794, 236] width 149 height 137
click at [688, 287] on div "[PERSON_NAME] By The [PERSON_NAME] RAN36 151 in stock $0.54 [PERSON_NAME] Jacqu…" at bounding box center [686, 368] width 873 height 410
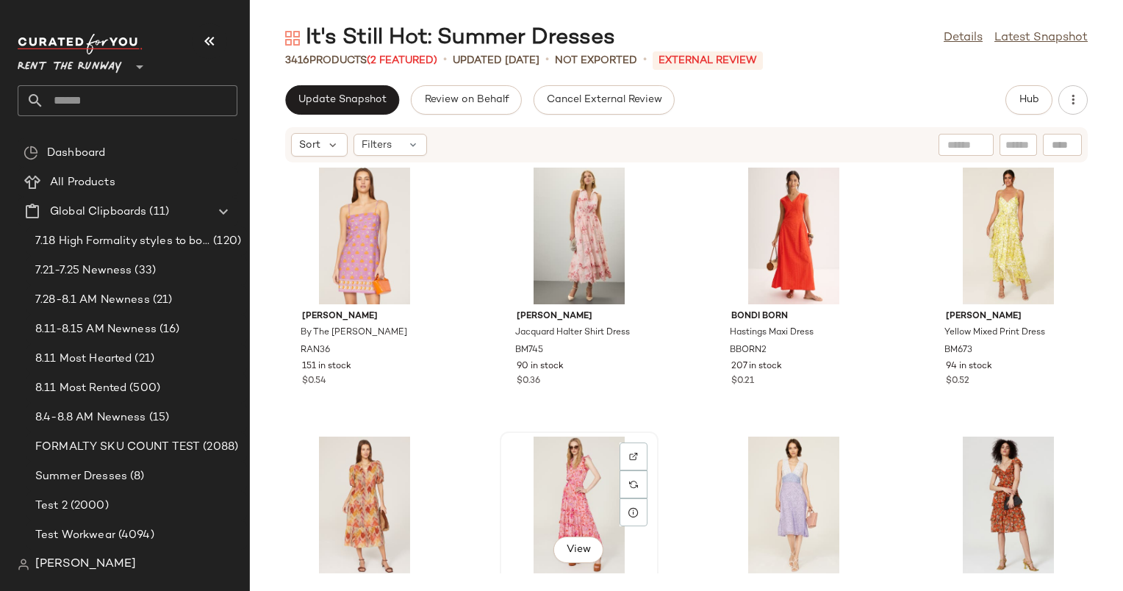
click at [587, 488] on div "View" at bounding box center [579, 505] width 149 height 137
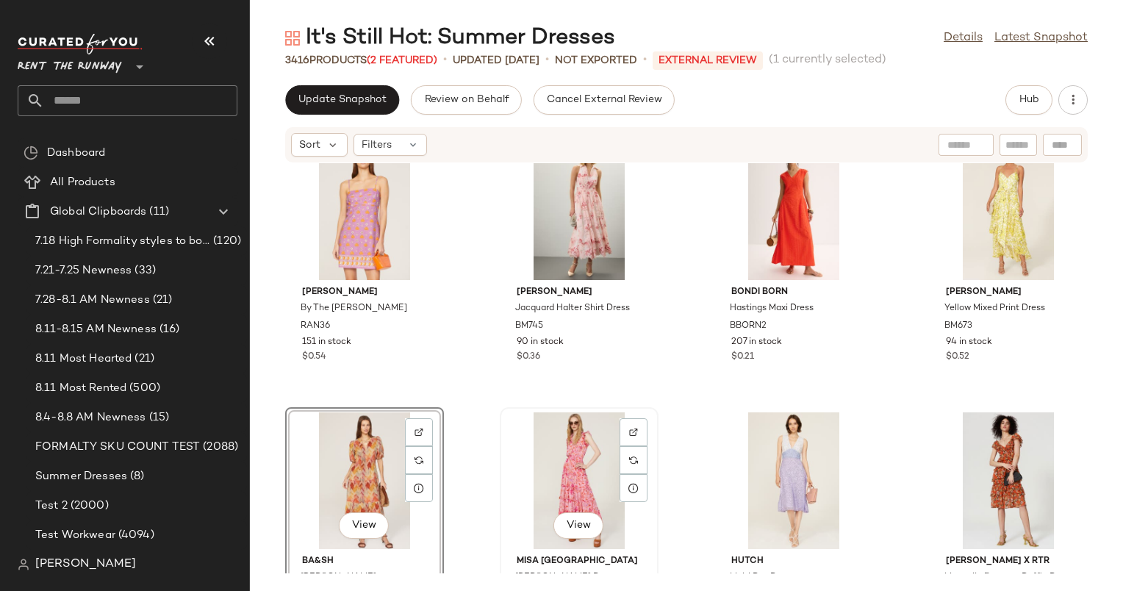
scroll to position [35, 0]
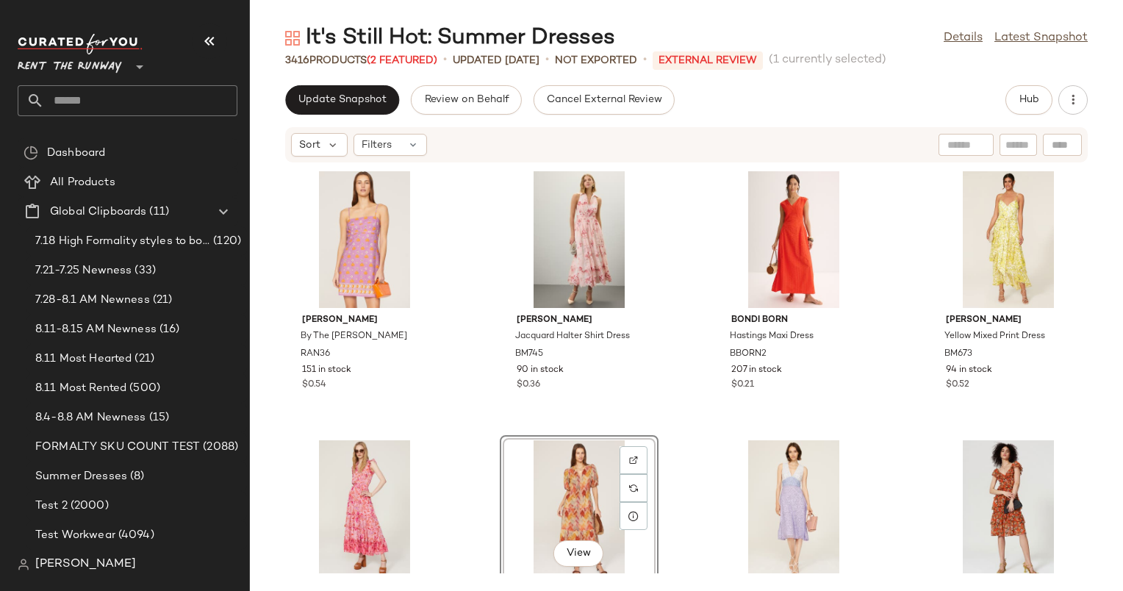
click at [687, 428] on div "[PERSON_NAME] By The [PERSON_NAME] RAN36 151 in stock $0.54 [PERSON_NAME] Jacqu…" at bounding box center [686, 368] width 873 height 410
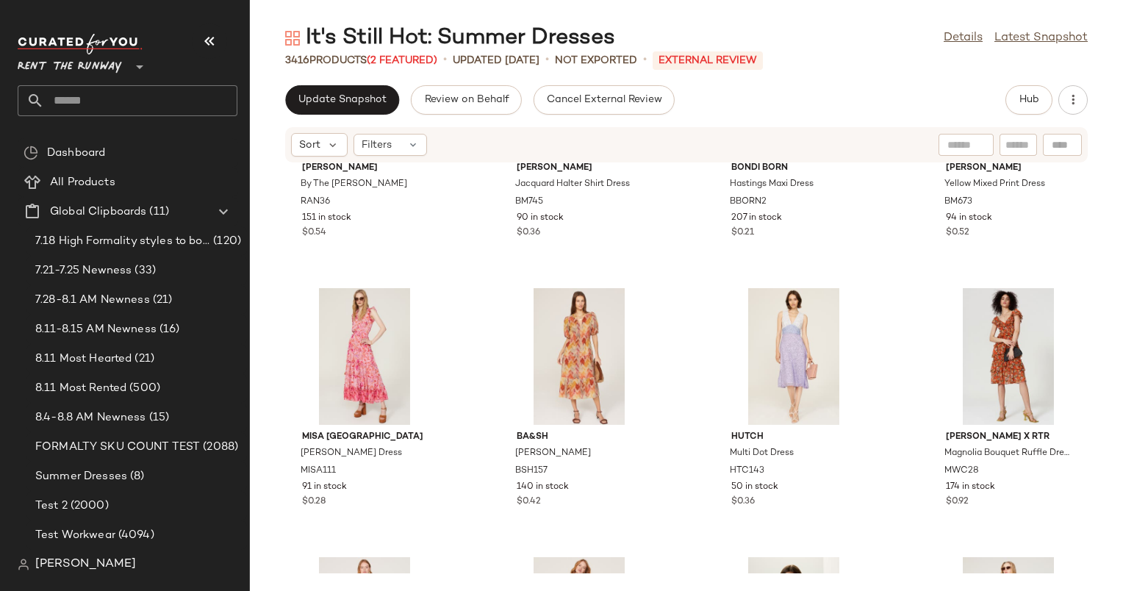
scroll to position [153, 0]
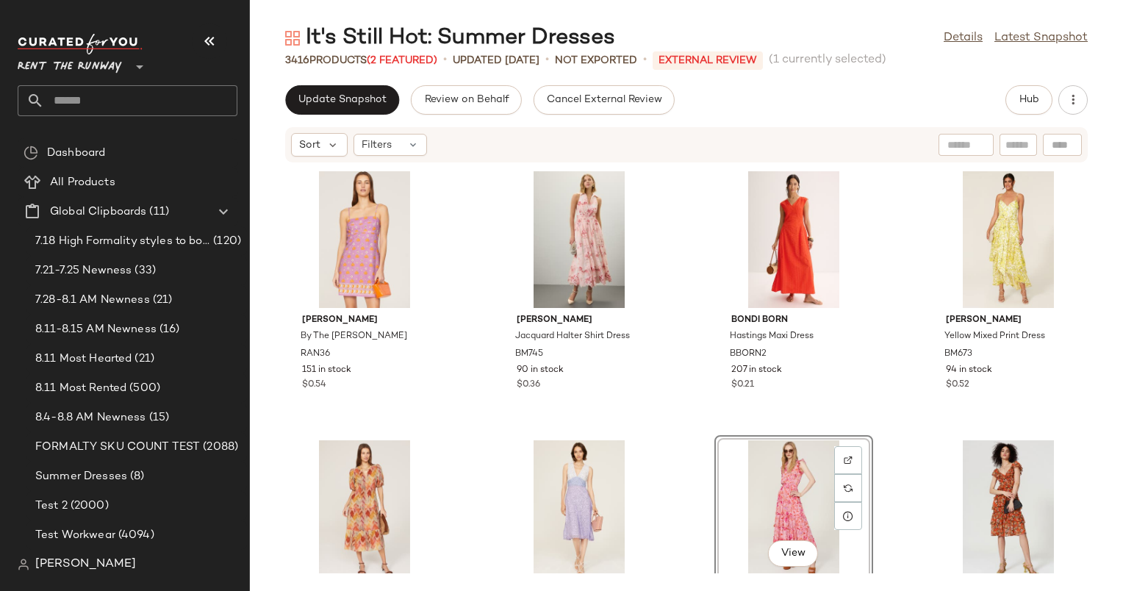
click at [908, 346] on div "[PERSON_NAME] By The [PERSON_NAME] RAN36 151 in stock $0.54 [PERSON_NAME] Jacqu…" at bounding box center [686, 368] width 873 height 410
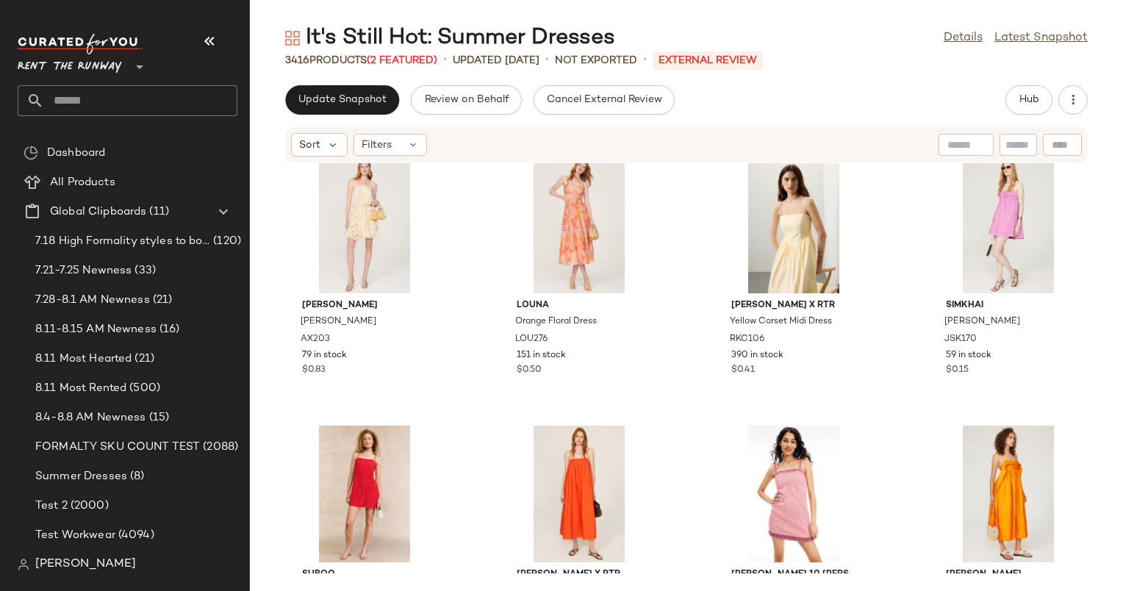
scroll to position [571, 0]
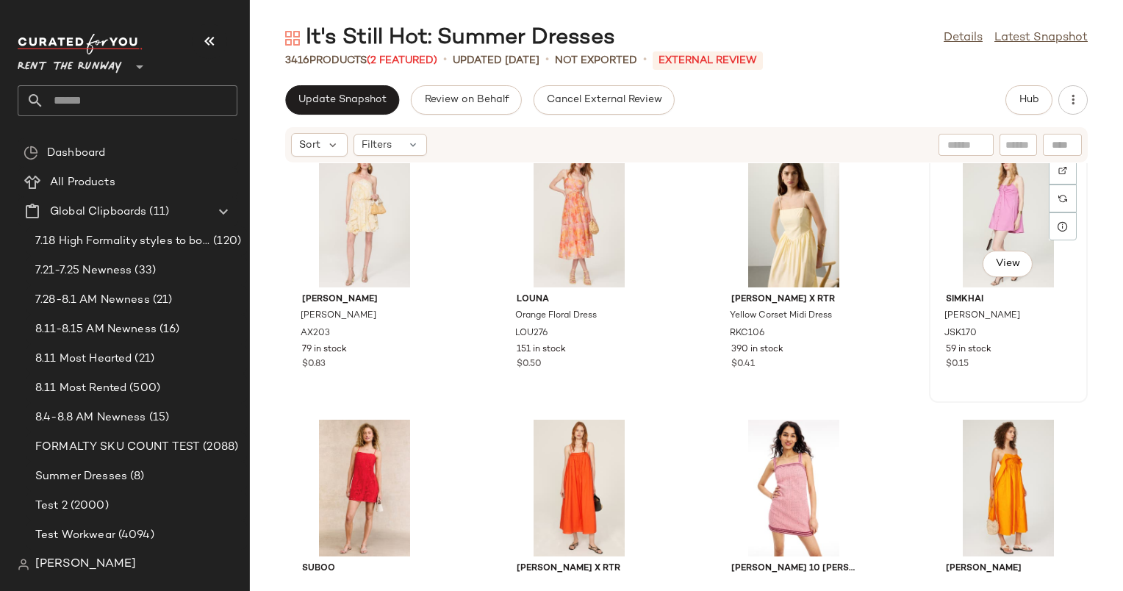
scroll to position [568, 0]
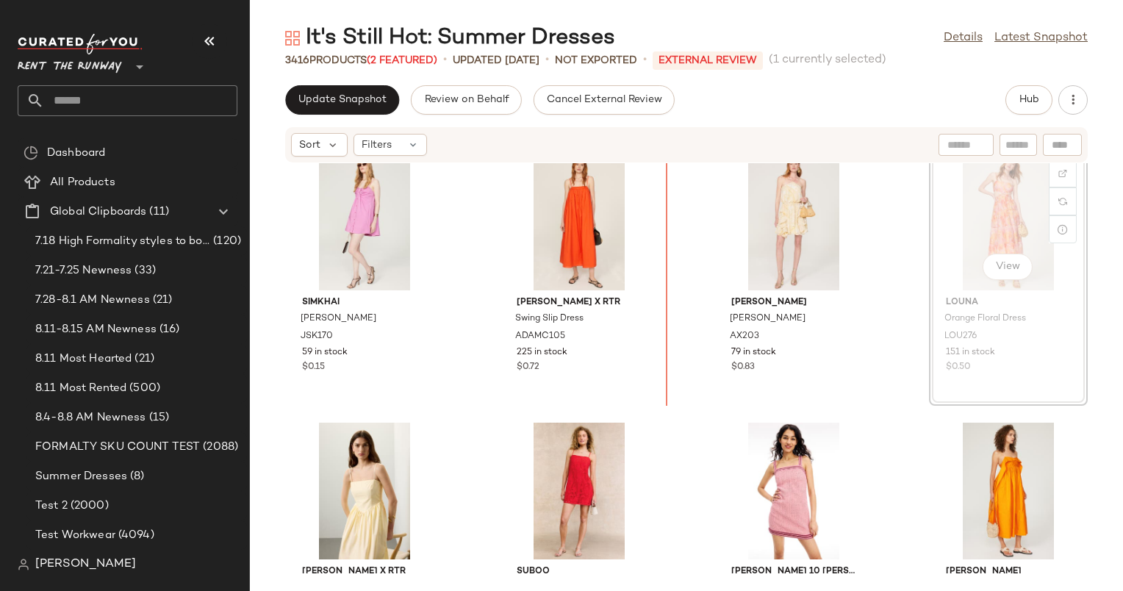
scroll to position [567, 0]
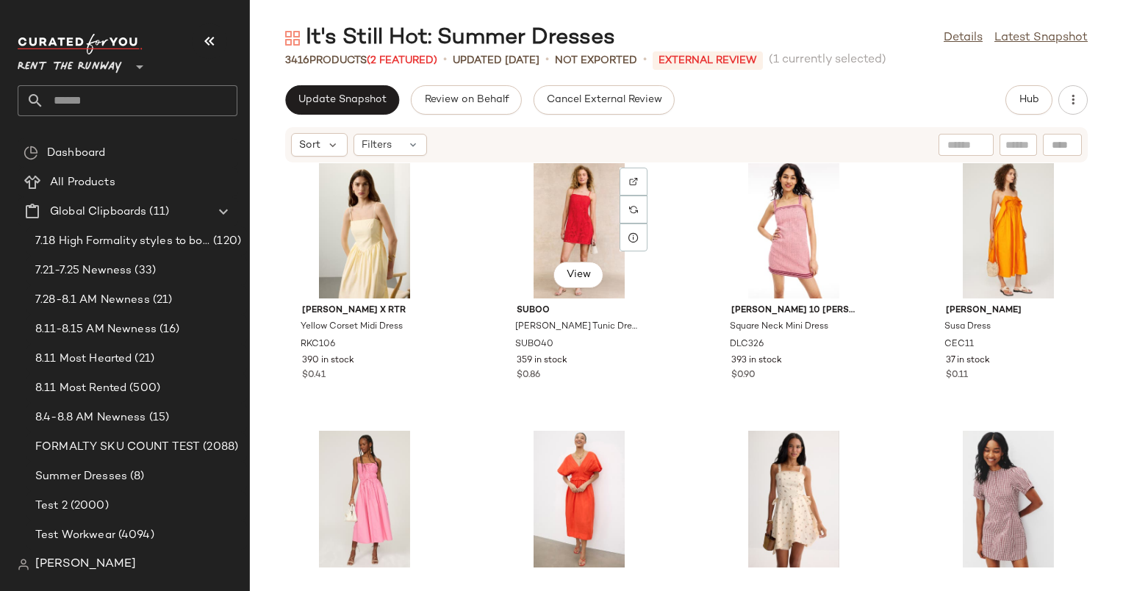
scroll to position [829, 0]
drag, startPoint x: 970, startPoint y: 483, endPoint x: 388, endPoint y: 294, distance: 612.2
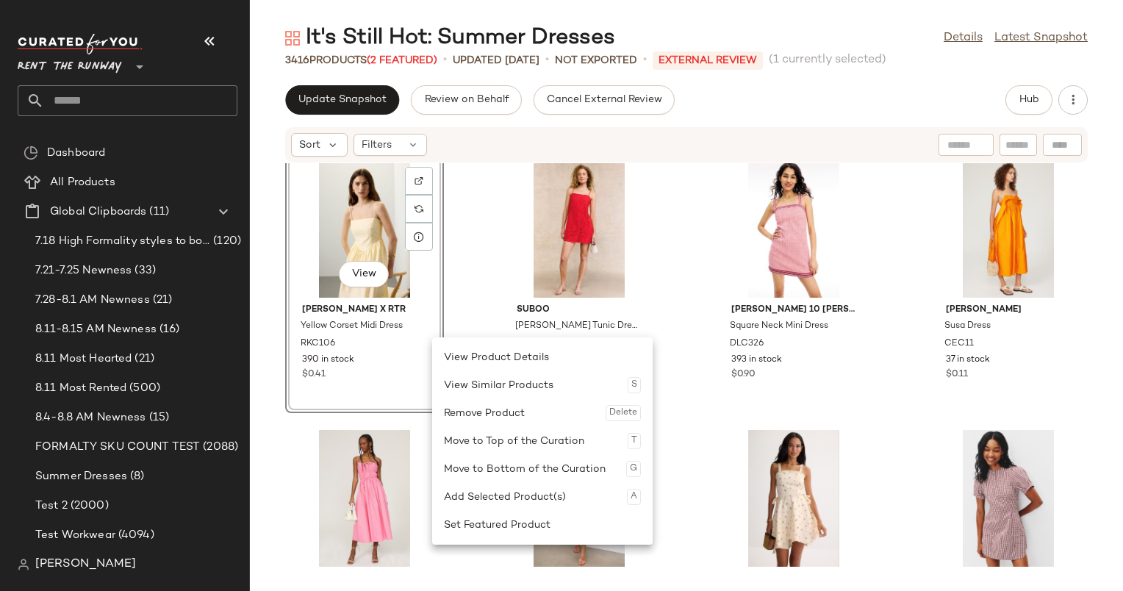
click at [388, 294] on div "View" at bounding box center [364, 229] width 149 height 137
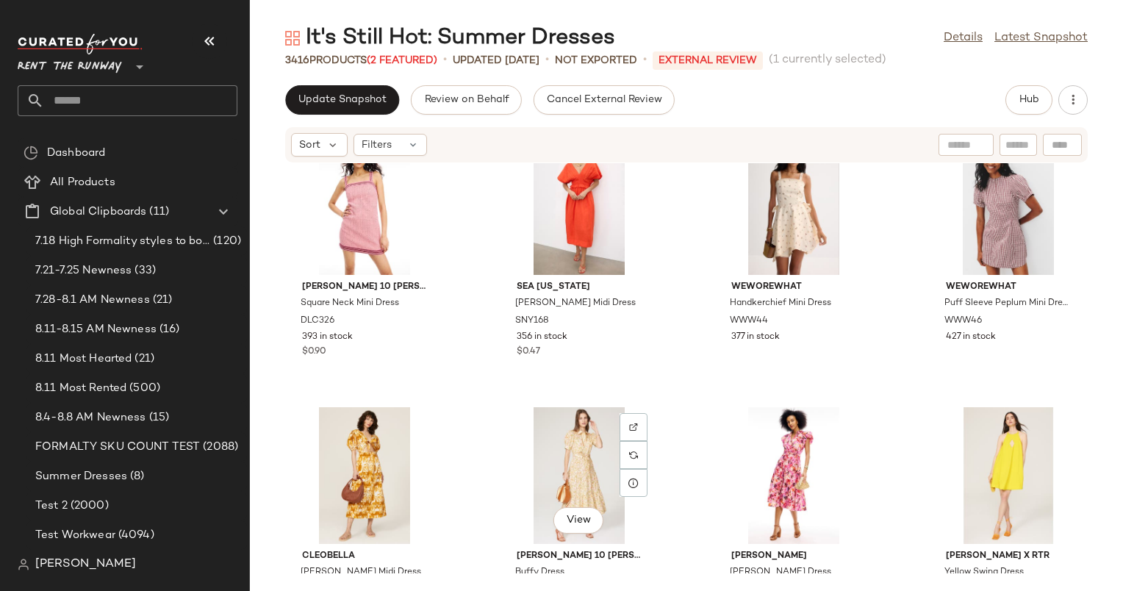
scroll to position [1123, 0]
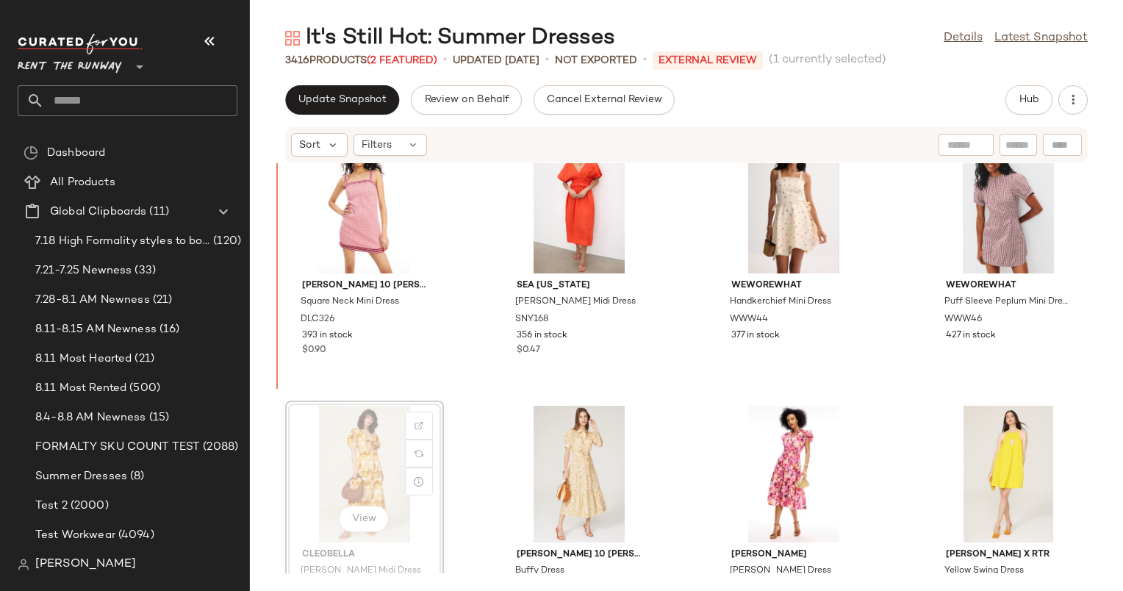
scroll to position [1082, 0]
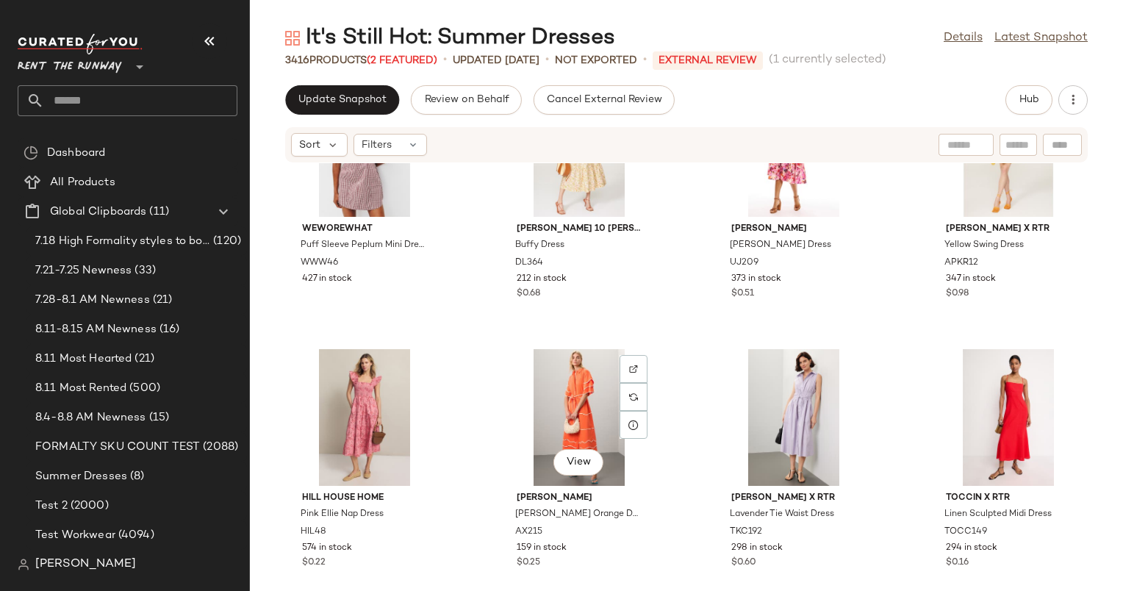
scroll to position [1382, 0]
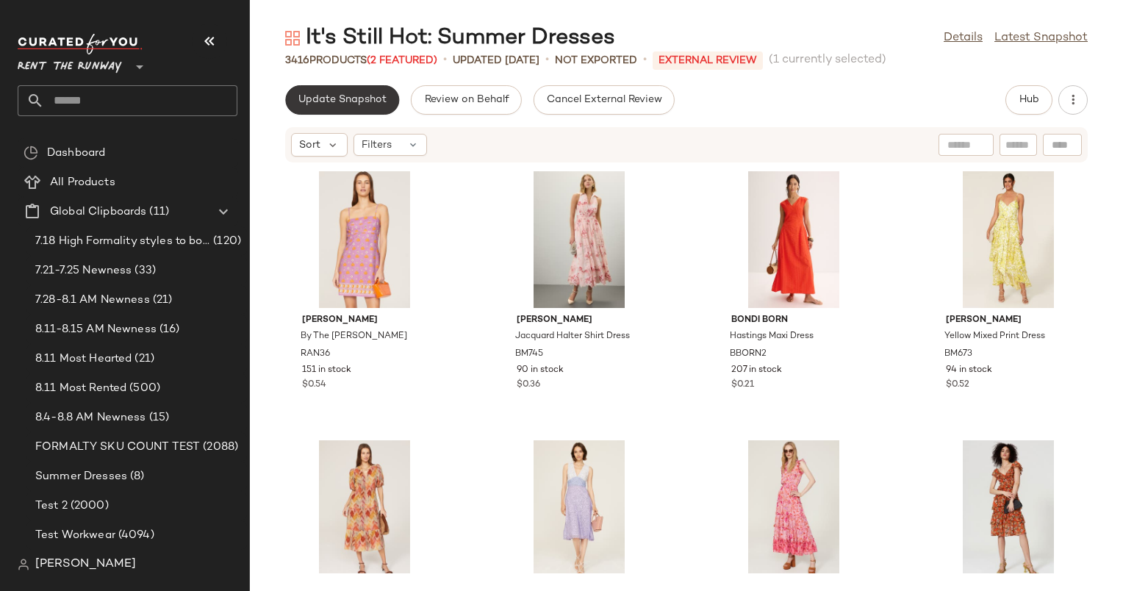
click at [371, 88] on button "Update Snapshot" at bounding box center [342, 99] width 114 height 29
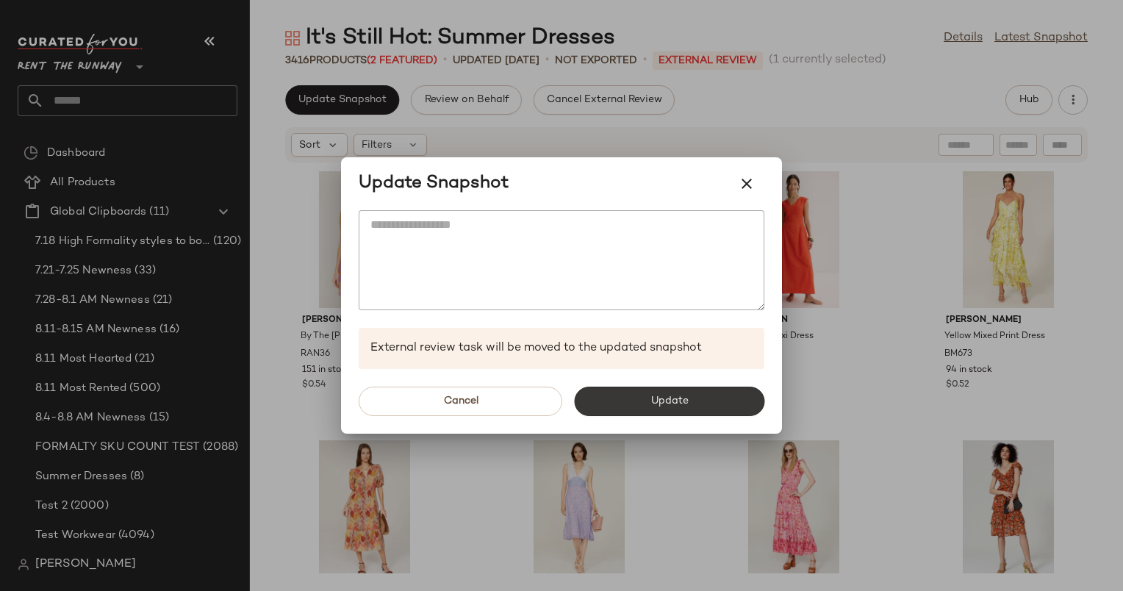
click at [687, 406] on span "Update" at bounding box center [669, 402] width 38 height 12
